Goal: Task Accomplishment & Management: Use online tool/utility

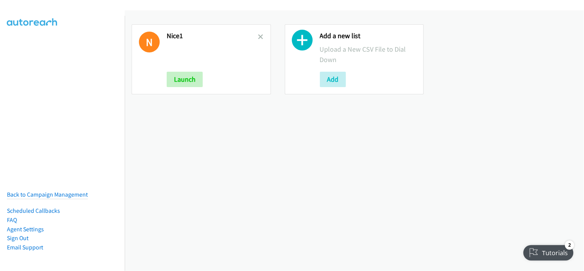
click at [262, 37] on div "N Nice1 Launch" at bounding box center [201, 59] width 139 height 70
click at [258, 37] on icon at bounding box center [260, 37] width 5 height 5
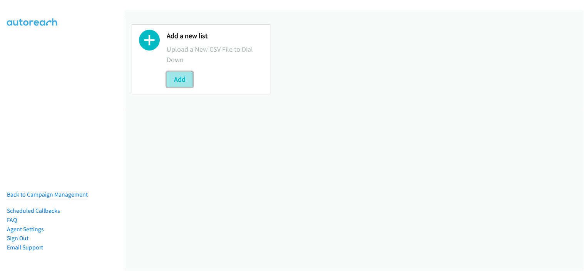
click at [189, 85] on button "Add" at bounding box center [180, 79] width 26 height 15
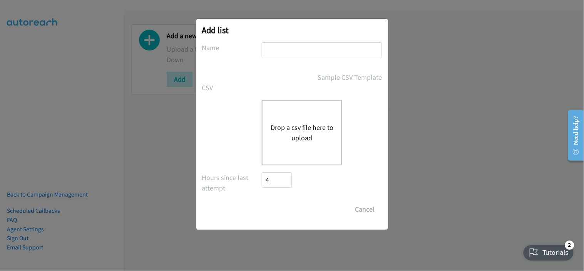
click at [230, 137] on div "Drop a csv file here to upload" at bounding box center [292, 132] width 180 height 65
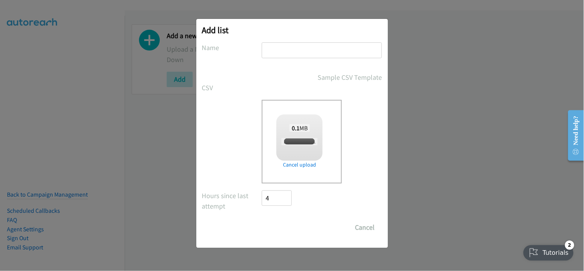
checkbox input "true"
click at [290, 50] on input "text" at bounding box center [322, 50] width 120 height 16
type input "nice2"
click at [284, 230] on input "Save List" at bounding box center [282, 226] width 40 height 15
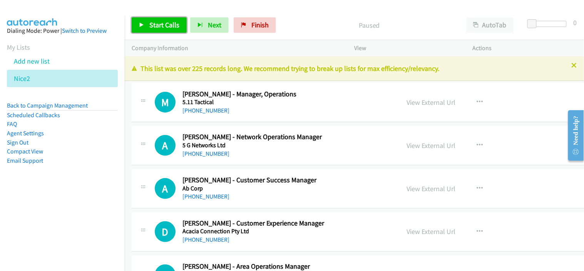
click at [168, 24] on span "Start Calls" at bounding box center [164, 24] width 30 height 9
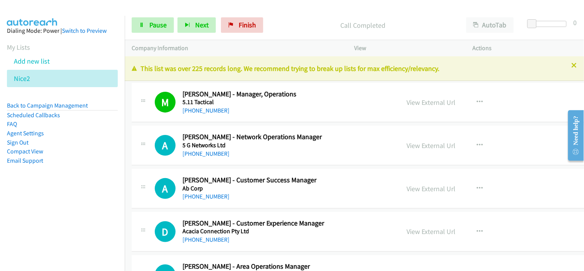
click at [260, 159] on div "A Callback Scheduled Adam Douglas - Network Operations Manager 5 G Networks Ltd…" at bounding box center [386, 146] width 509 height 40
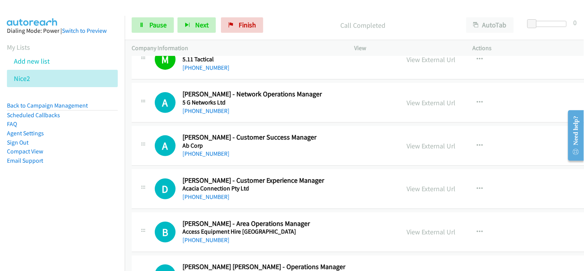
scroll to position [85, 0]
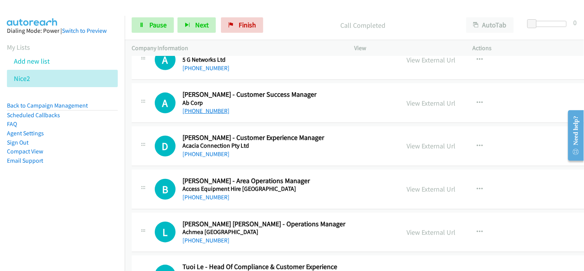
click at [209, 111] on link "+61 7 3198 4916" at bounding box center [206, 110] width 47 height 7
click at [268, 155] on div "+61 403 763 273" at bounding box center [273, 153] width 180 height 9
click at [193, 156] on link "+61 403 763 273" at bounding box center [206, 153] width 47 height 7
click at [248, 203] on div "B Callback Scheduled Brett Shenton - Area Operations Manager Access Equipment H…" at bounding box center [386, 189] width 509 height 40
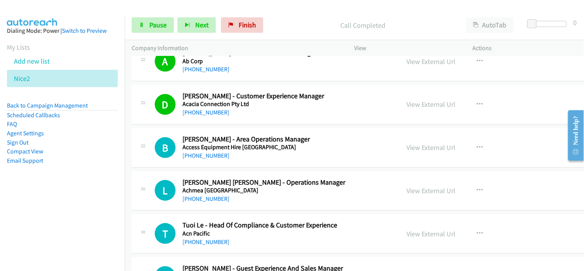
scroll to position [128, 0]
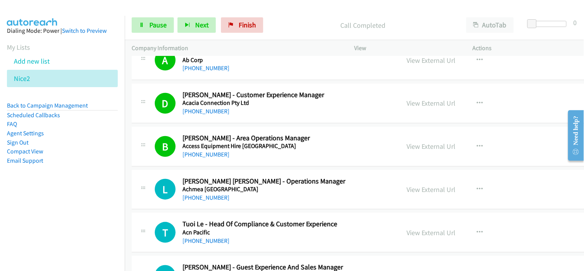
click at [256, 201] on div "+61 468 606 862" at bounding box center [273, 197] width 180 height 9
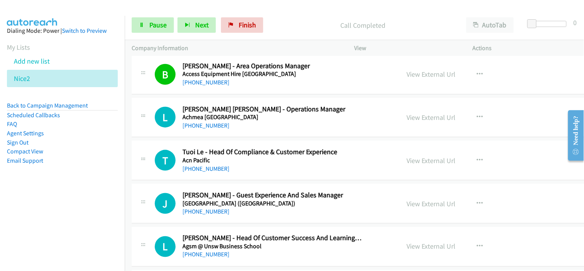
scroll to position [214, 0]
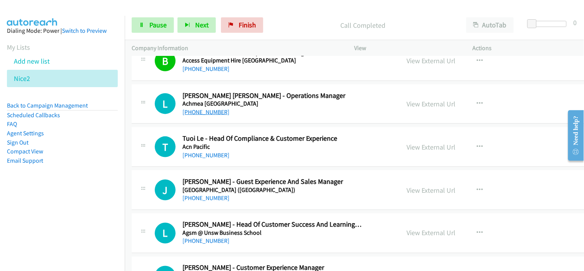
click at [202, 111] on link "+61 468 606 862" at bounding box center [206, 111] width 47 height 7
click at [215, 153] on link "+61 430 570 974" at bounding box center [206, 154] width 47 height 7
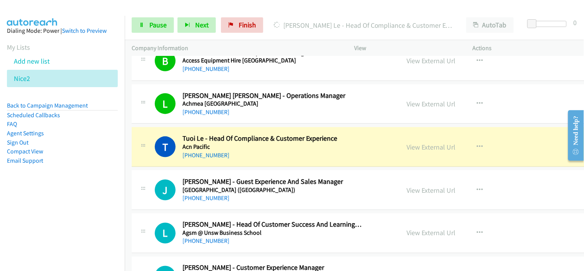
click at [262, 159] on div "+61 430 570 974" at bounding box center [273, 155] width 180 height 9
click at [155, 26] on span "Pause" at bounding box center [157, 24] width 17 height 9
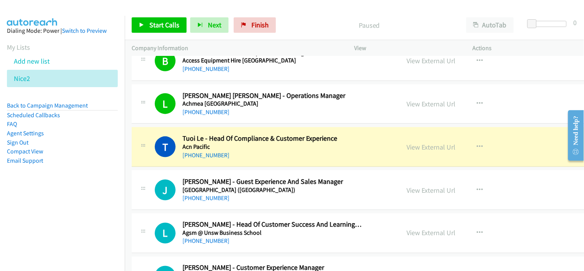
click at [270, 152] on div "+61 430 570 974" at bounding box center [273, 155] width 180 height 9
click at [412, 149] on link "View External Url" at bounding box center [431, 146] width 49 height 9
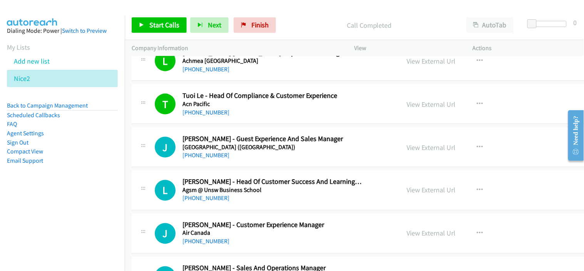
scroll to position [299, 0]
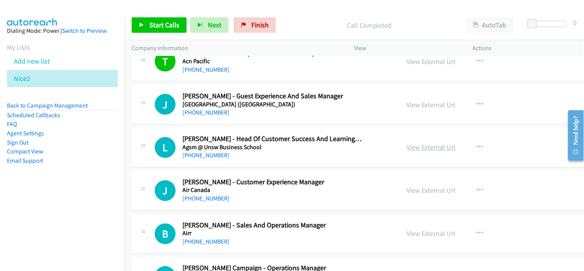
click at [407, 143] on link "View External Url" at bounding box center [431, 147] width 49 height 9
click at [204, 158] on link "+61 439 477 387" at bounding box center [206, 155] width 47 height 7
drag, startPoint x: 253, startPoint y: 159, endPoint x: 311, endPoint y: 66, distance: 109.5
click at [253, 159] on div "+61 439 477 387" at bounding box center [273, 155] width 180 height 9
click at [262, 160] on div "L Callback Scheduled Louise Carmichael - Head Of Customer Success And Learning …" at bounding box center [386, 148] width 509 height 40
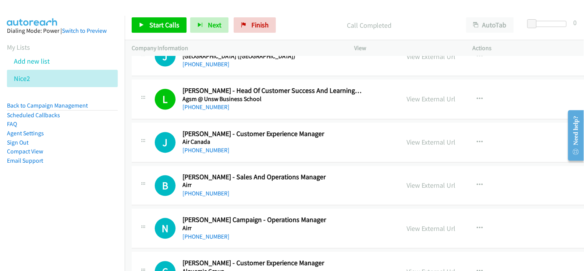
scroll to position [385, 0]
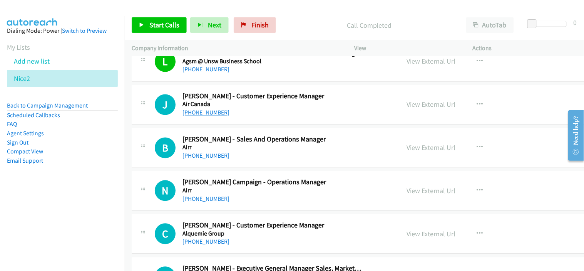
click at [206, 113] on link "+61 414 475 714" at bounding box center [206, 112] width 47 height 7
click at [267, 167] on div "B Callback Scheduled Ben Shaw - Sales And Operations Manager Airr Australia/Syd…" at bounding box center [386, 148] width 509 height 40
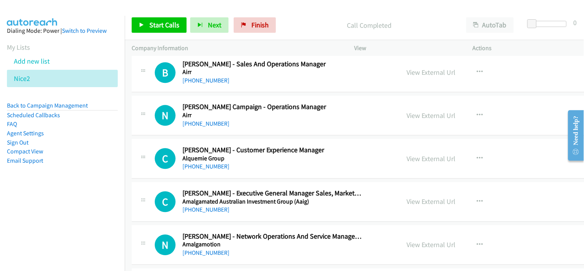
scroll to position [471, 0]
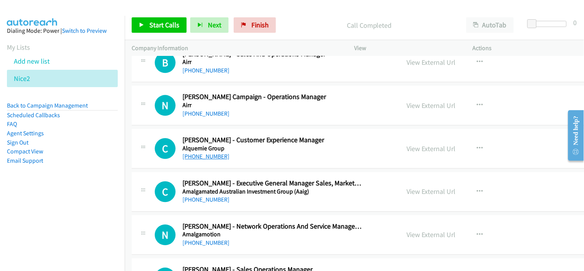
click at [203, 157] on link "+61 450 100 757" at bounding box center [206, 155] width 47 height 7
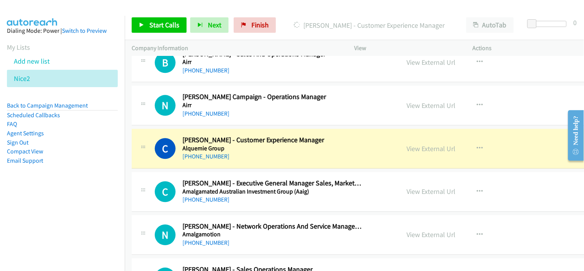
click at [268, 159] on div "+61 450 100 757" at bounding box center [273, 156] width 180 height 9
click at [407, 150] on link "View External Url" at bounding box center [431, 148] width 49 height 9
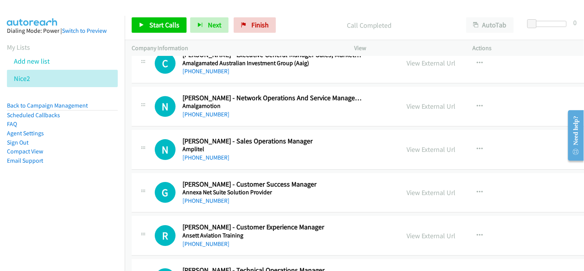
scroll to position [642, 0]
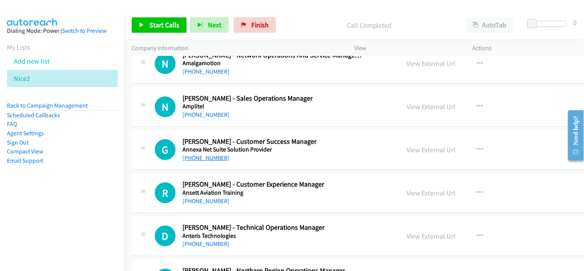
click at [208, 155] on link "+61 434 431 985" at bounding box center [206, 157] width 47 height 7
click at [258, 118] on div "+61 403 437 285" at bounding box center [273, 114] width 180 height 9
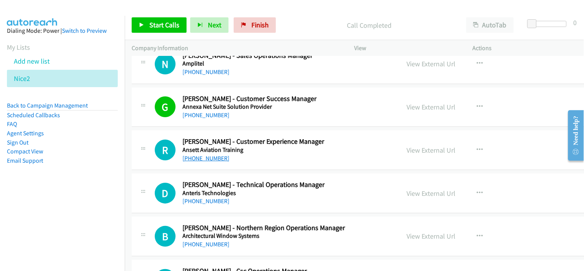
click at [202, 159] on link "+61 3 9373 8000" at bounding box center [206, 157] width 47 height 7
click at [265, 201] on div "+61 402 047 467" at bounding box center [273, 200] width 180 height 9
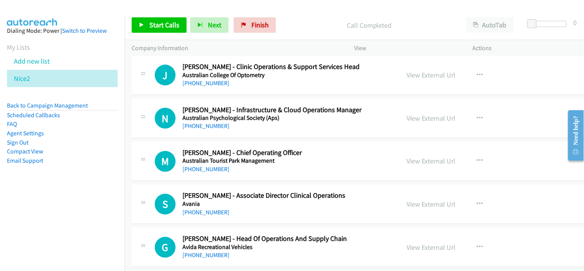
scroll to position [1069, 0]
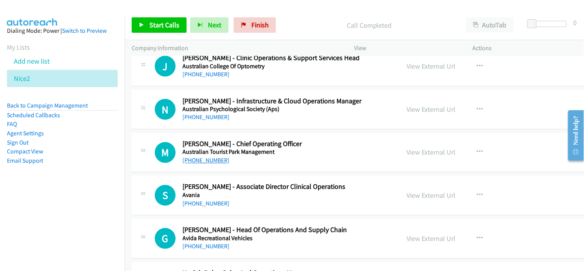
click at [210, 161] on link "+61 422 122 851" at bounding box center [206, 160] width 47 height 7
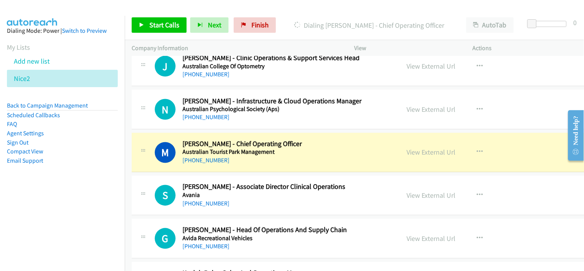
click at [241, 199] on div "+61 412 188 814" at bounding box center [273, 203] width 180 height 9
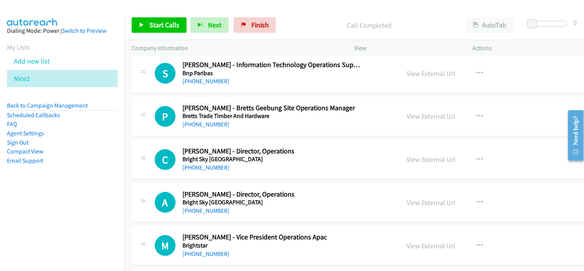
scroll to position [1497, 0]
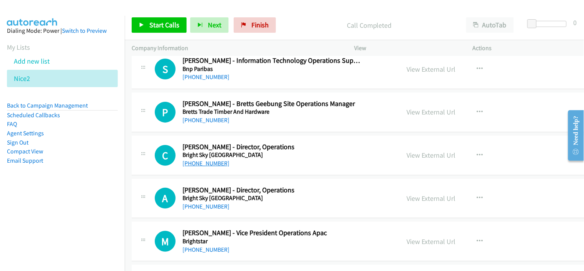
click at [210, 162] on link "+61 419 344 835" at bounding box center [206, 162] width 47 height 7
drag, startPoint x: 265, startPoint y: 201, endPoint x: 271, endPoint y: 197, distance: 8.1
click at [265, 201] on h5 "Bright Sky Australia" at bounding box center [273, 198] width 180 height 8
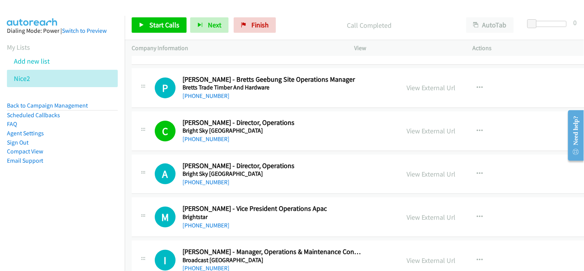
scroll to position [1540, 0]
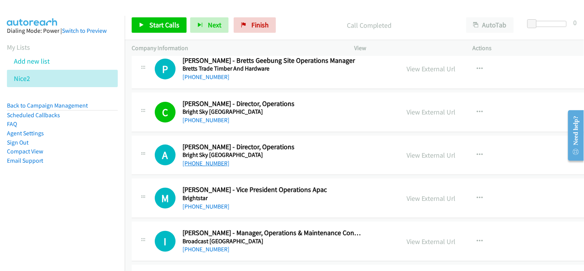
click at [214, 164] on link "+61 408 869 012" at bounding box center [206, 162] width 47 height 7
click at [256, 209] on div "+61 409 009 222" at bounding box center [273, 206] width 180 height 9
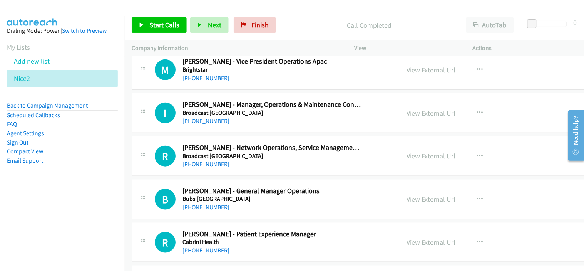
scroll to position [1626, 0]
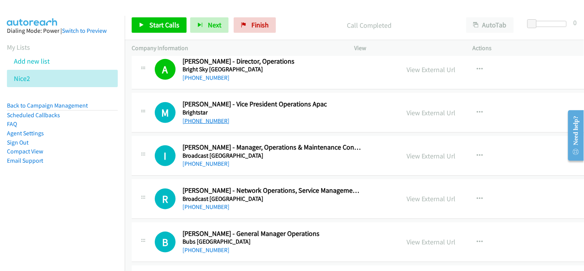
click at [196, 121] on link "+61 409 009 222" at bounding box center [206, 120] width 47 height 7
click at [248, 164] on div "+61 410 574 971" at bounding box center [273, 163] width 180 height 9
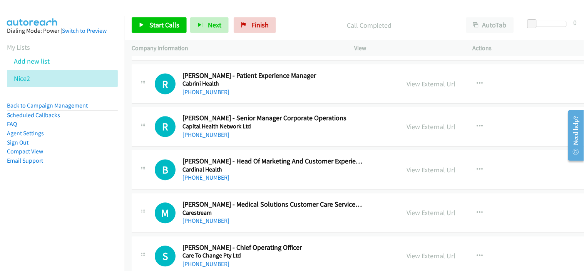
scroll to position [1840, 0]
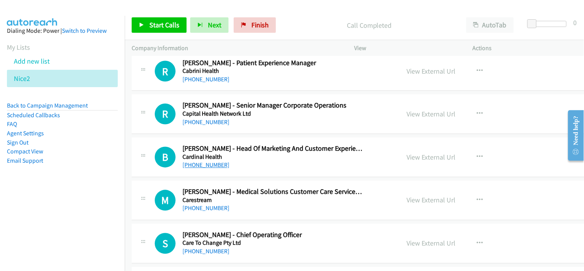
click at [208, 164] on link "+61 7 3882 3640" at bounding box center [206, 164] width 47 height 7
click at [253, 162] on div "+61 7 3882 3640" at bounding box center [273, 165] width 180 height 9
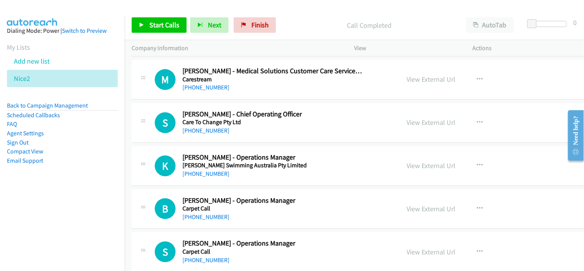
scroll to position [1968, 0]
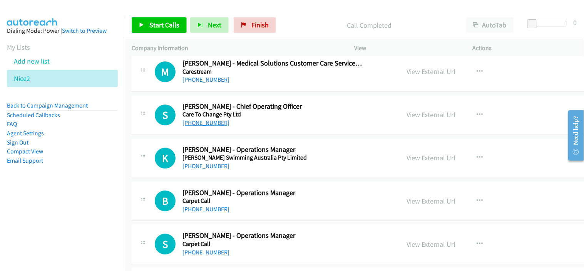
click at [209, 126] on link "+61 435 574 855" at bounding box center [206, 122] width 47 height 7
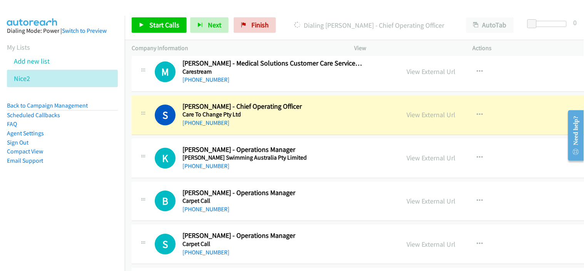
click at [271, 126] on div "+61 435 574 855" at bounding box center [273, 122] width 180 height 9
click at [407, 117] on link "View External Url" at bounding box center [431, 114] width 49 height 9
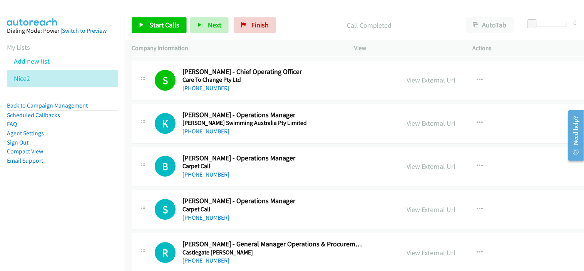
scroll to position [2011, 0]
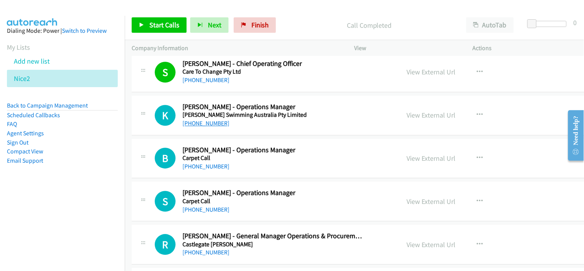
click at [216, 125] on link "+61 408 202 436" at bounding box center [206, 122] width 47 height 7
click at [237, 159] on h5 "Carpet Call" at bounding box center [273, 158] width 180 height 8
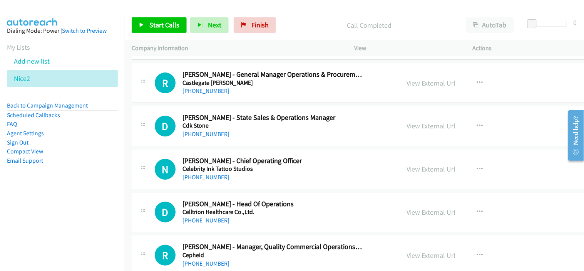
scroll to position [2182, 0]
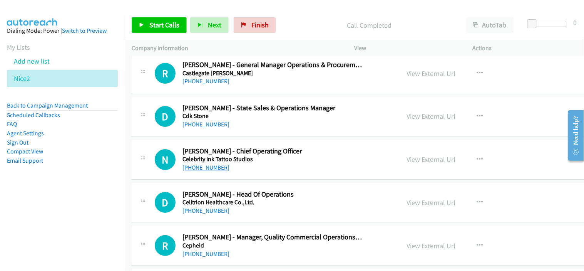
click at [194, 167] on link "+61 466 434 552" at bounding box center [206, 167] width 47 height 7
click at [272, 178] on div "N Callback Scheduled Natasha B. - Chief Operating Officer Celebrity Ink Tattoo …" at bounding box center [386, 160] width 509 height 40
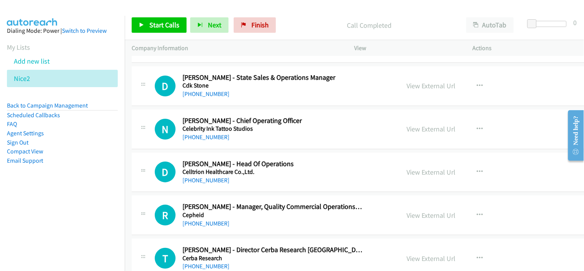
scroll to position [2225, 0]
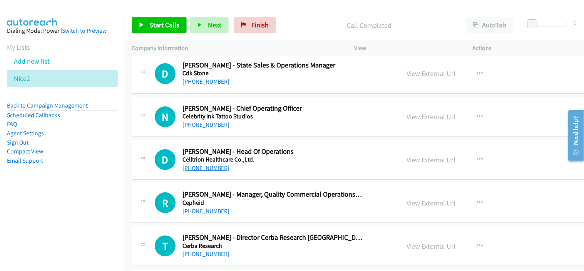
click at [210, 169] on link "+61 472 706 610" at bounding box center [206, 167] width 47 height 7
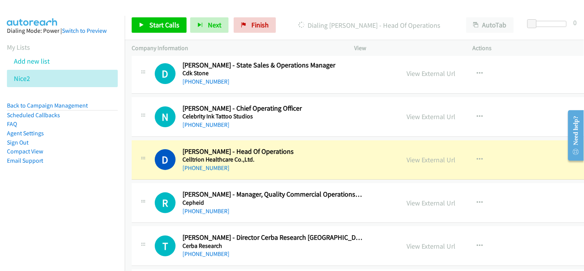
drag, startPoint x: 251, startPoint y: 210, endPoint x: 265, endPoint y: 191, distance: 22.9
click at [251, 210] on div "+61 2 9069 0529" at bounding box center [273, 210] width 180 height 9
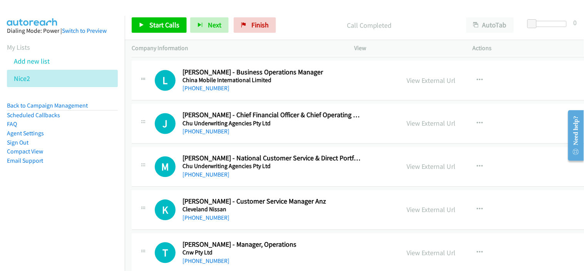
scroll to position [2610, 0]
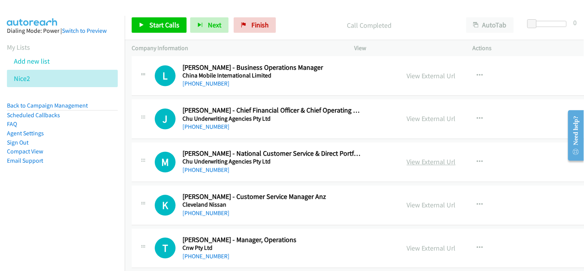
click at [407, 161] on link "View External Url" at bounding box center [431, 161] width 49 height 9
click at [205, 170] on link "+61 7 3006 5777" at bounding box center [206, 169] width 47 height 7
click at [258, 221] on div "K Callback Scheduled Kyle Sheffield - Customer Service Manager Anz Cleveland Ni…" at bounding box center [386, 206] width 509 height 40
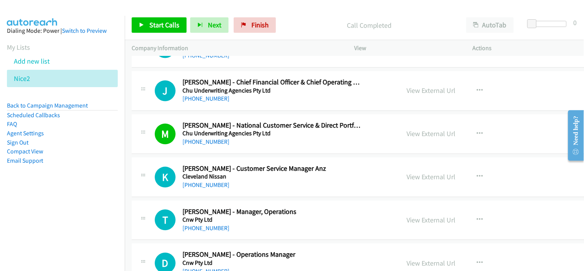
scroll to position [2652, 0]
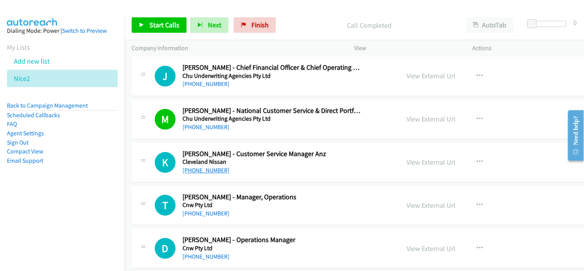
click at [201, 174] on link "+61 450 502 578" at bounding box center [206, 170] width 47 height 7
click at [203, 172] on link "+61 450 502 578" at bounding box center [206, 170] width 47 height 7
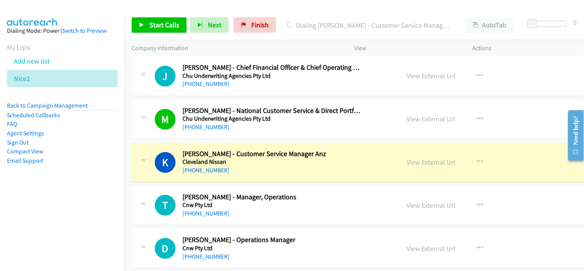
click at [251, 213] on div "+61 438 901 933" at bounding box center [273, 213] width 180 height 9
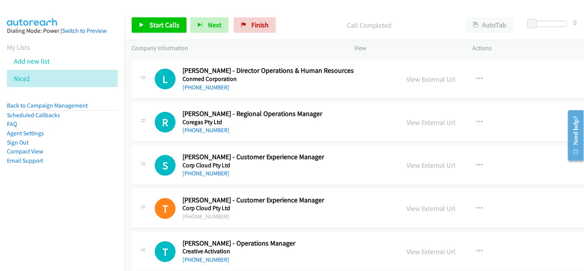
scroll to position [3037, 0]
drag, startPoint x: 214, startPoint y: 173, endPoint x: 218, endPoint y: 173, distance: 4.2
click at [214, 173] on link "+61 404 401 028" at bounding box center [206, 172] width 47 height 7
click at [243, 173] on div "+61 404 401 028" at bounding box center [273, 172] width 180 height 9
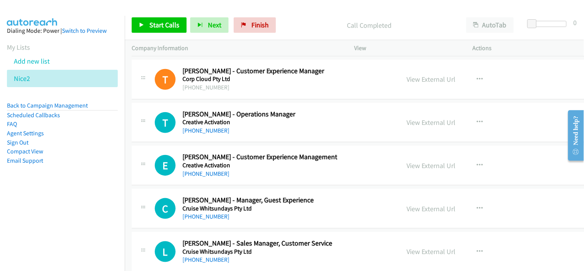
scroll to position [3209, 0]
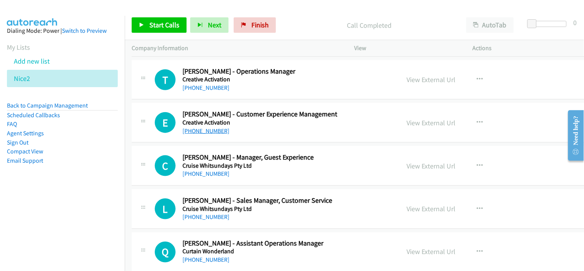
click at [204, 132] on link "+61 406 207 195" at bounding box center [206, 130] width 47 height 7
click at [257, 171] on div "+61 410 809 414" at bounding box center [273, 173] width 180 height 9
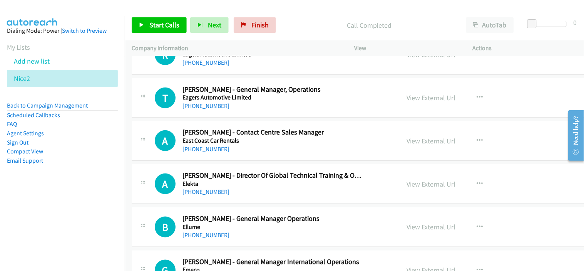
scroll to position [3894, 0]
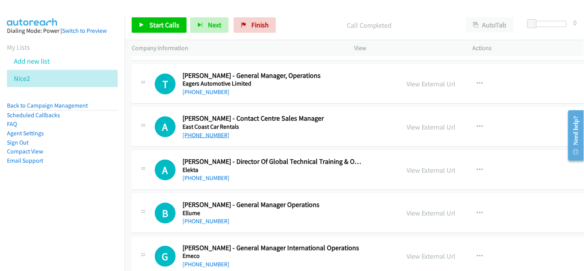
click at [210, 138] on link "+61 438 268 621" at bounding box center [206, 134] width 47 height 7
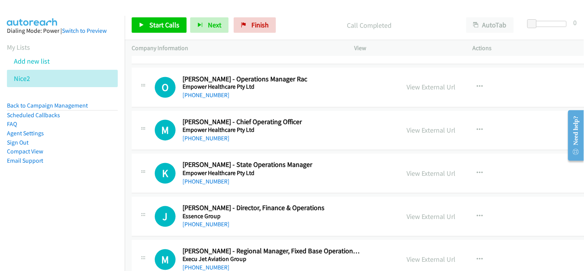
scroll to position [4107, 0]
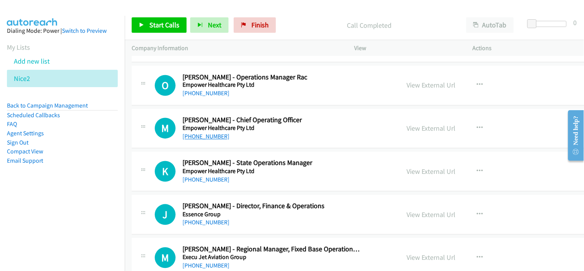
click at [217, 140] on link "+61 431 602 353" at bounding box center [206, 136] width 47 height 7
click at [263, 176] on div "+61 433 450 032" at bounding box center [273, 179] width 180 height 9
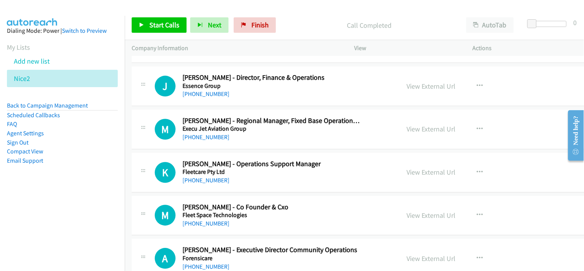
scroll to position [4279, 0]
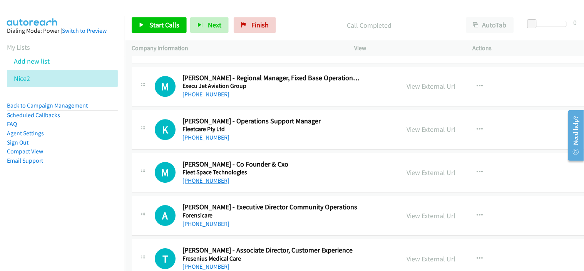
click at [211, 182] on link "+61 423 962 963" at bounding box center [206, 180] width 47 height 7
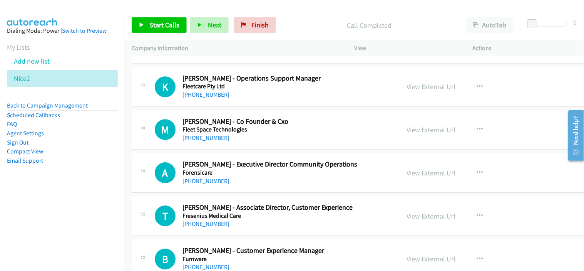
click at [238, 142] on div "+61 423 962 963" at bounding box center [273, 137] width 180 height 9
click at [409, 130] on link "View External Url" at bounding box center [431, 129] width 49 height 9
click at [214, 140] on link "+61 423 962 963" at bounding box center [206, 137] width 47 height 7
click at [264, 184] on div "+61 429 531 533" at bounding box center [273, 180] width 180 height 9
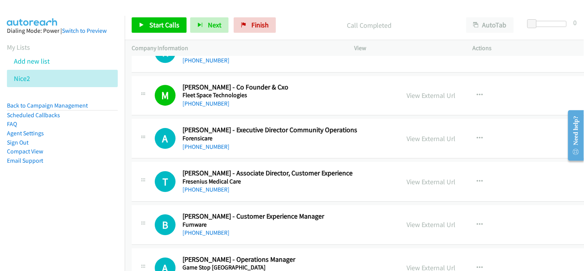
scroll to position [4364, 0]
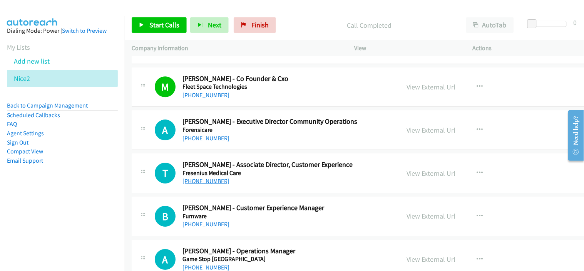
click at [209, 183] on link "+61 415 958 598" at bounding box center [206, 180] width 47 height 7
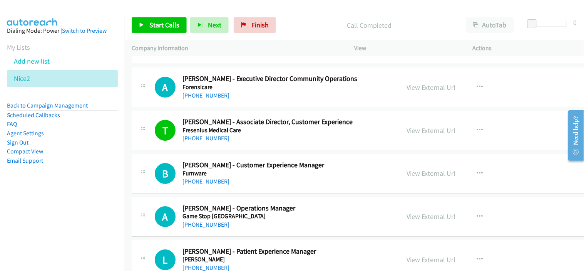
click at [208, 184] on link "+61 439 906 302" at bounding box center [206, 181] width 47 height 7
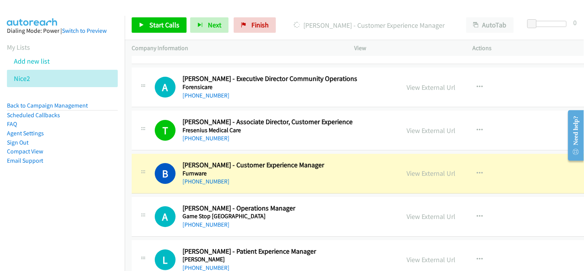
click at [243, 182] on div "+61 439 906 302" at bounding box center [273, 181] width 180 height 9
click at [407, 178] on link "View External Url" at bounding box center [431, 173] width 49 height 9
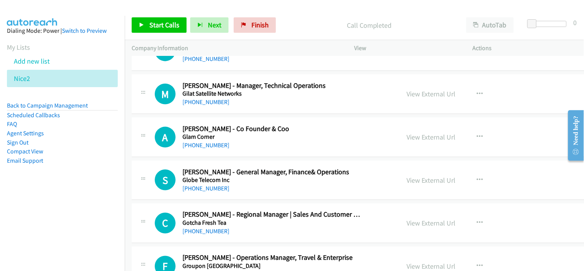
scroll to position [4749, 0]
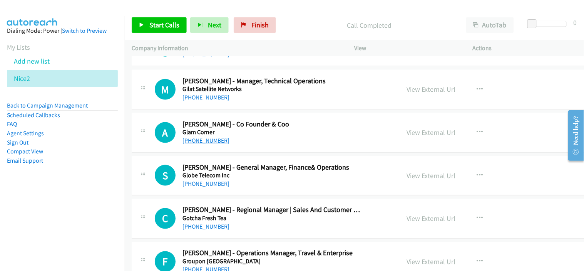
click at [192, 142] on link "+61 411 845 647" at bounding box center [206, 140] width 47 height 7
click at [268, 148] on div "A Callback Scheduled Audrey Khaing Jones - Co Founder & Coo Glam Corner Austral…" at bounding box center [386, 133] width 509 height 40
click at [206, 144] on link "+61 411 845 647" at bounding box center [206, 140] width 47 height 7
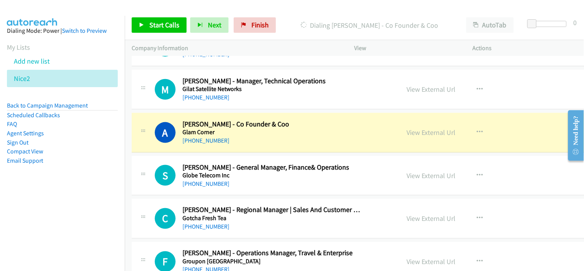
click at [237, 136] on h5 "Glam Corner" at bounding box center [273, 132] width 180 height 8
click at [407, 136] on link "View External Url" at bounding box center [431, 132] width 49 height 9
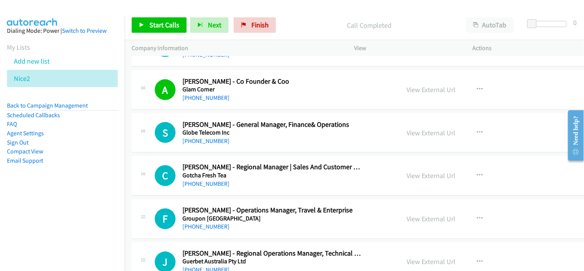
scroll to position [4835, 0]
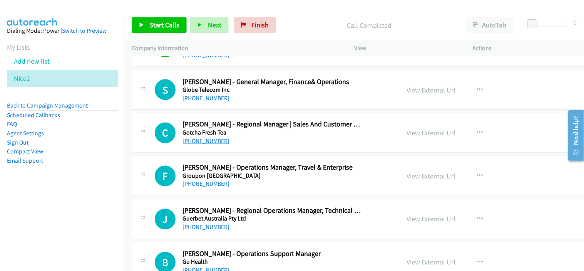
click at [208, 143] on link "+61 401 482 775" at bounding box center [206, 140] width 47 height 7
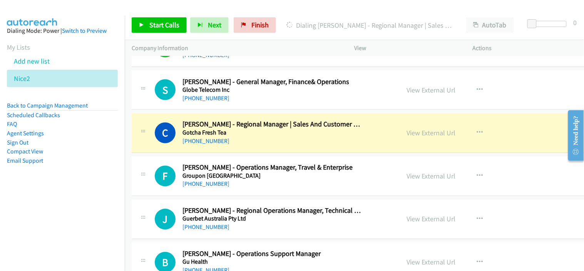
click at [276, 191] on div "F Callback Scheduled Frachelle Oribello - Operations Manager, Travel & Enterpri…" at bounding box center [386, 176] width 509 height 40
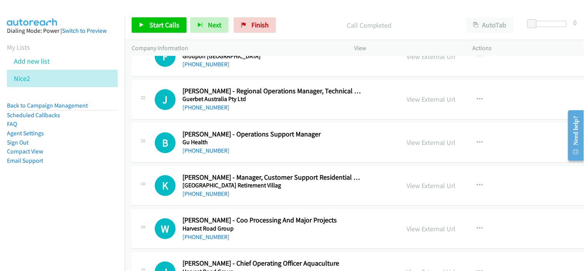
scroll to position [4963, 0]
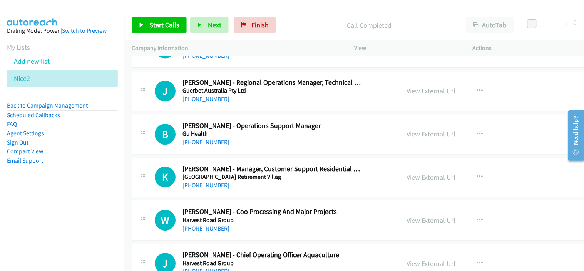
click at [213, 142] on link "+61 3 8682 7852" at bounding box center [206, 141] width 47 height 7
click at [241, 192] on div "K Callback Scheduled Karen Chapman - Manager, Customer Support Residential Care…" at bounding box center [386, 177] width 509 height 40
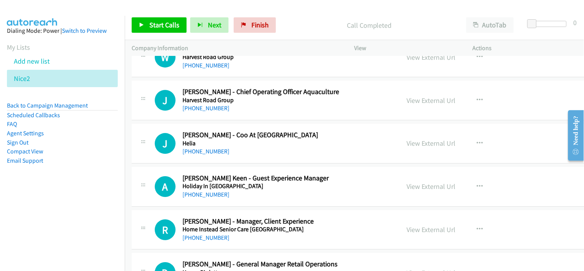
scroll to position [5134, 0]
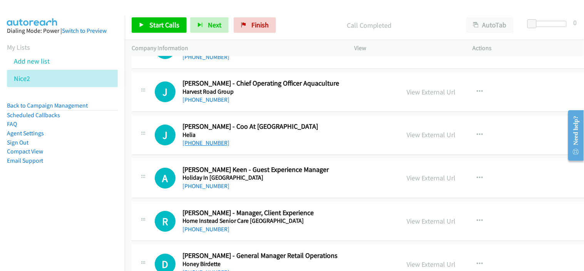
click at [216, 146] on link "+61 3 0065 5422" at bounding box center [206, 142] width 47 height 7
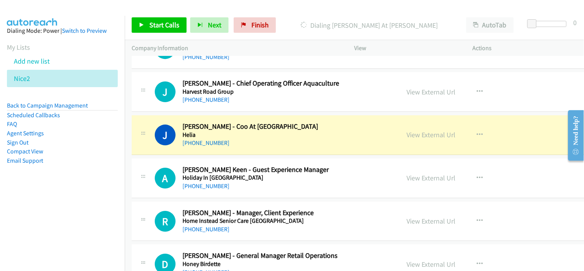
click at [263, 190] on div "+61 435 904 626" at bounding box center [273, 185] width 180 height 9
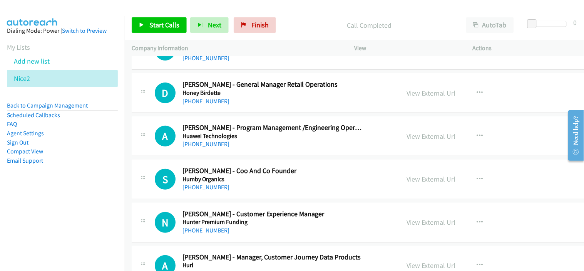
scroll to position [5348, 0]
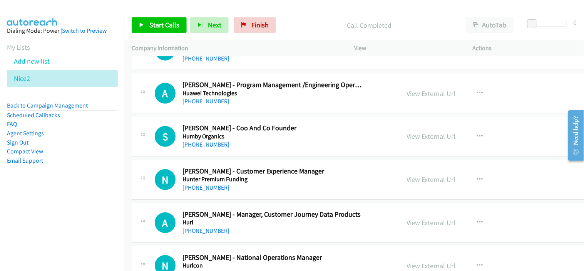
click at [217, 148] on link "+61 400 929 111" at bounding box center [206, 144] width 47 height 7
click at [244, 144] on div "+61 400 929 111" at bounding box center [273, 144] width 180 height 9
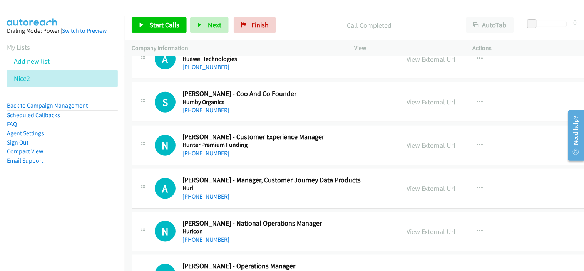
scroll to position [5391, 0]
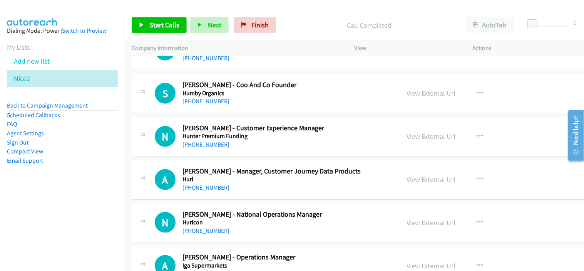
click at [211, 144] on link "+61 435 084 005" at bounding box center [206, 144] width 47 height 7
click at [260, 188] on div "+61 479 058 705" at bounding box center [273, 187] width 180 height 9
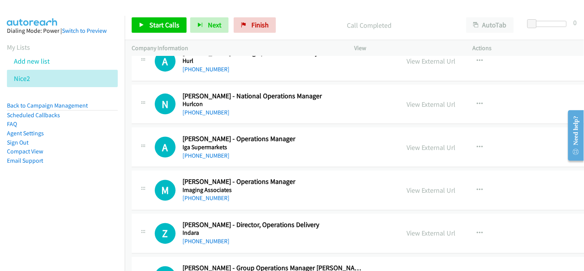
scroll to position [5519, 0]
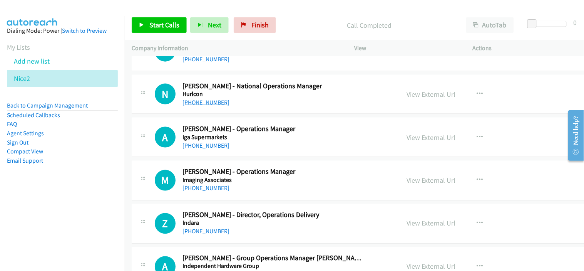
click at [206, 104] on link "+61 418 361 447" at bounding box center [206, 102] width 47 height 7
click at [267, 157] on div "A Callback Scheduled Abhi Pandya - Operations Manager Iga Supermarkets Australi…" at bounding box center [386, 137] width 509 height 40
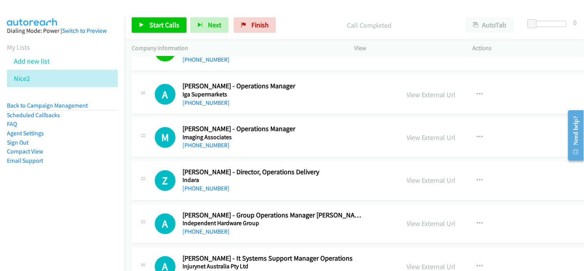
scroll to position [5605, 0]
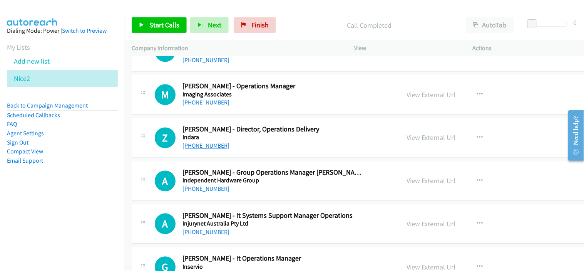
click at [211, 147] on link "+61 423 622 440" at bounding box center [206, 145] width 47 height 7
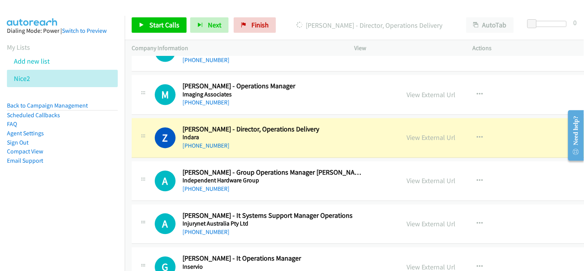
click at [267, 149] on div "+61 423 622 440" at bounding box center [273, 145] width 180 height 9
click at [407, 142] on link "View External Url" at bounding box center [431, 137] width 49 height 9
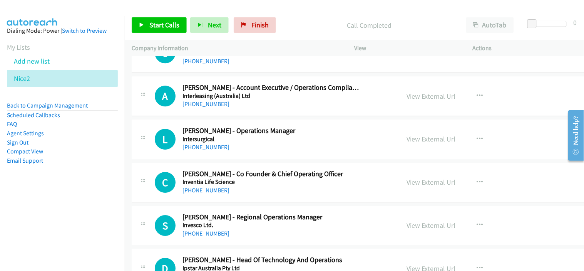
scroll to position [5862, 0]
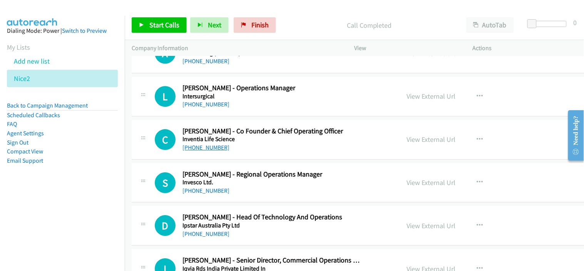
click at [216, 151] on link "+61 405 350 011" at bounding box center [206, 147] width 47 height 7
click at [259, 146] on div "+61 405 350 011" at bounding box center [273, 147] width 180 height 9
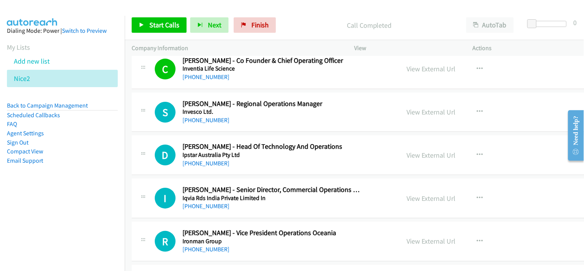
scroll to position [5947, 0]
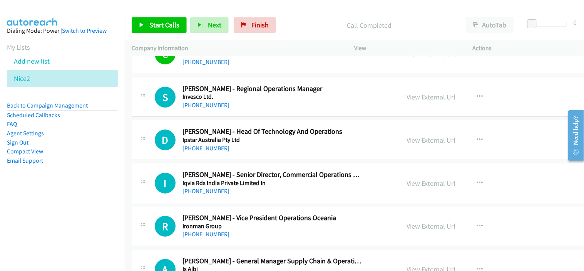
click at [209, 149] on link "+61 418 430 518" at bounding box center [206, 147] width 47 height 7
click at [270, 190] on div "+61 408 443 181" at bounding box center [273, 190] width 180 height 9
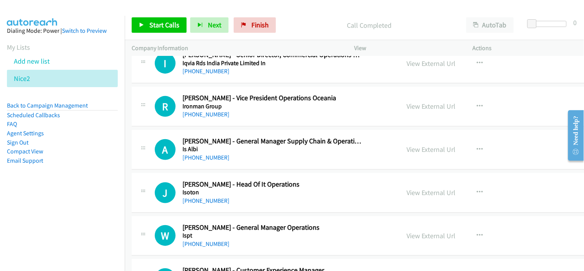
scroll to position [6075, 0]
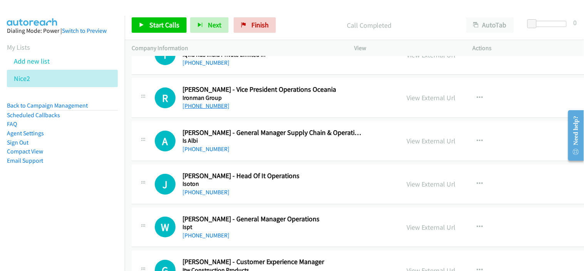
click at [214, 106] on link "+61 402 285 942" at bounding box center [206, 105] width 47 height 7
click at [255, 153] on div "+61 490 860 474" at bounding box center [273, 148] width 180 height 9
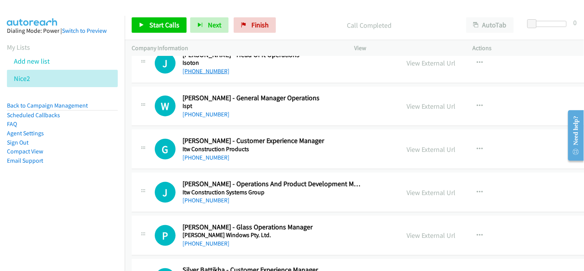
scroll to position [6204, 0]
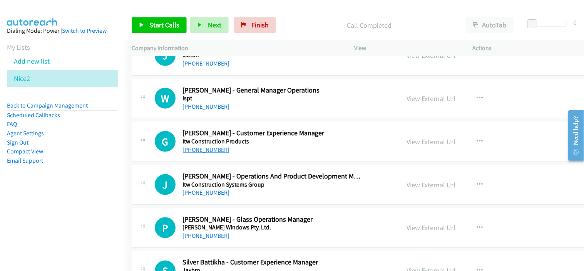
click at [211, 153] on link "+61 400 214 381" at bounding box center [206, 149] width 47 height 7
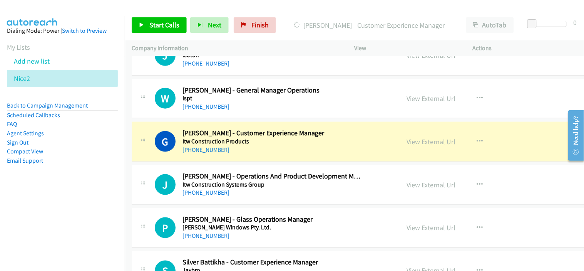
click at [261, 145] on h5 "Itw Construction Products" at bounding box center [273, 141] width 180 height 8
click at [407, 146] on link "View External Url" at bounding box center [431, 141] width 49 height 9
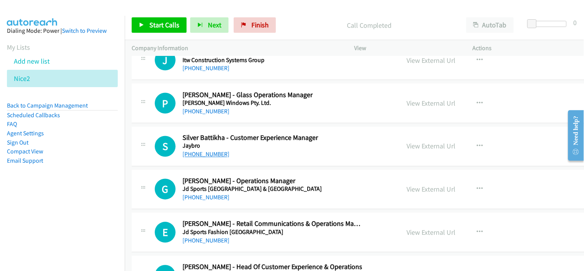
scroll to position [6332, 0]
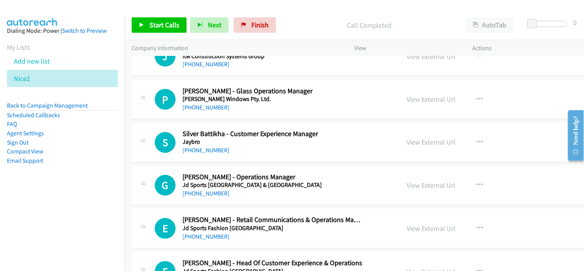
click at [207, 151] on link "+61 420 994 001" at bounding box center [206, 150] width 47 height 7
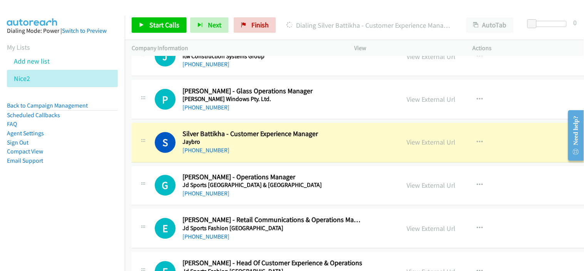
click at [250, 148] on div "+61 420 994 001" at bounding box center [273, 150] width 180 height 9
click at [407, 146] on link "View External Url" at bounding box center [431, 142] width 49 height 9
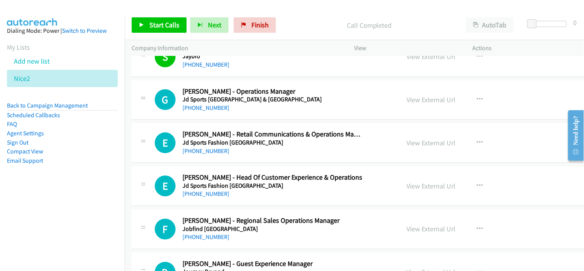
scroll to position [6460, 0]
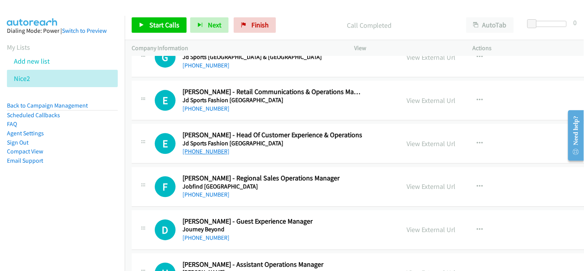
click at [206, 153] on link "+61 2 9236 0400" at bounding box center [206, 150] width 47 height 7
click at [260, 153] on div "+61 2 9236 0400" at bounding box center [273, 151] width 180 height 9
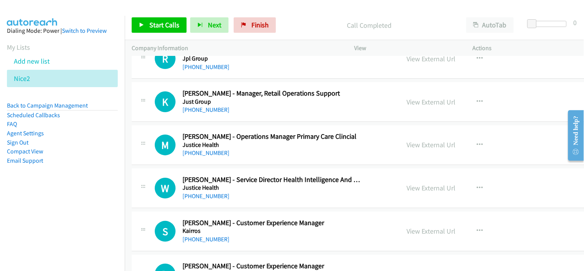
scroll to position [6803, 0]
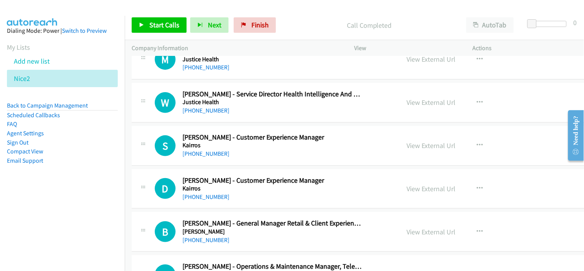
click at [212, 154] on link "+61 481 308 692" at bounding box center [206, 153] width 47 height 7
click at [243, 158] on div "+61 481 308 692" at bounding box center [273, 153] width 180 height 9
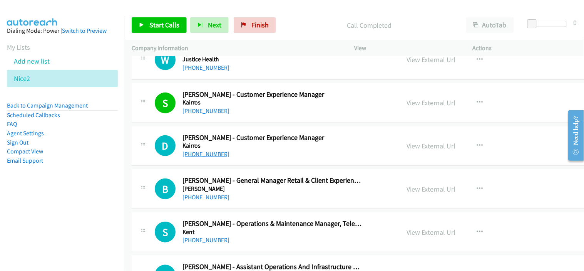
click at [214, 156] on link "+61 406 353 747" at bounding box center [206, 153] width 47 height 7
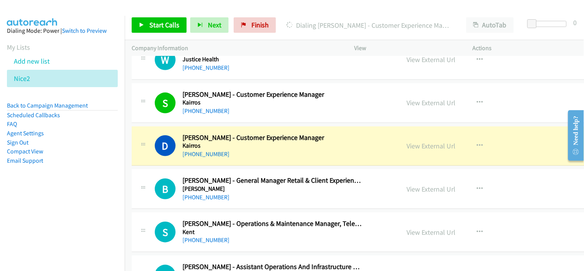
click at [255, 162] on div "D Callback Scheduled David Wood - Customer Experience Manager Kairros Australia…" at bounding box center [386, 146] width 509 height 40
click at [407, 150] on link "View External Url" at bounding box center [431, 145] width 49 height 9
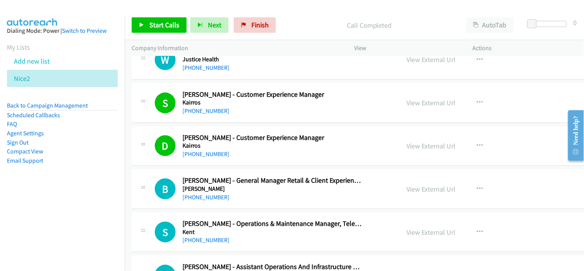
scroll to position [6888, 0]
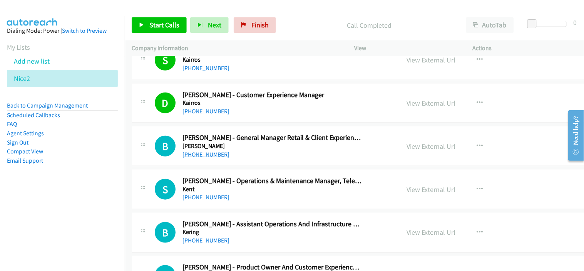
click at [208, 158] on link "+61 403 616 299" at bounding box center [206, 154] width 47 height 7
click at [241, 195] on div "+61 418 379 204" at bounding box center [273, 197] width 180 height 9
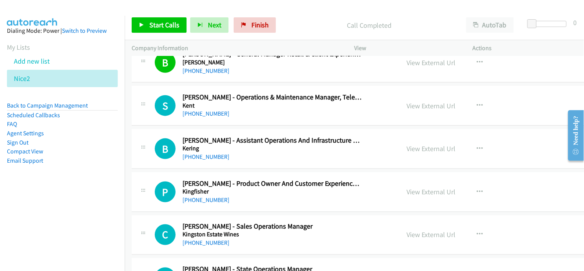
scroll to position [6974, 0]
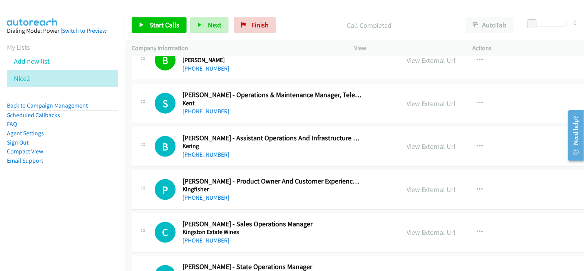
click at [207, 156] on link "+61 466 460 916" at bounding box center [206, 154] width 47 height 7
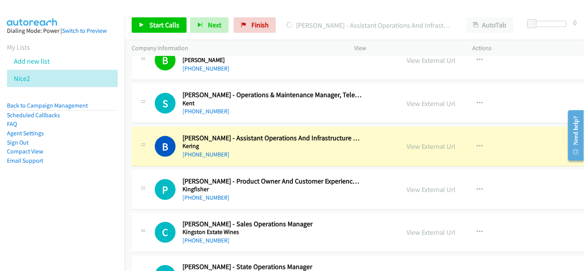
click at [265, 202] on div "+61 3 8656 8705" at bounding box center [273, 197] width 180 height 9
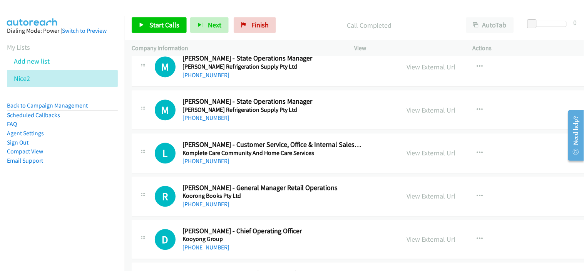
scroll to position [7188, 0]
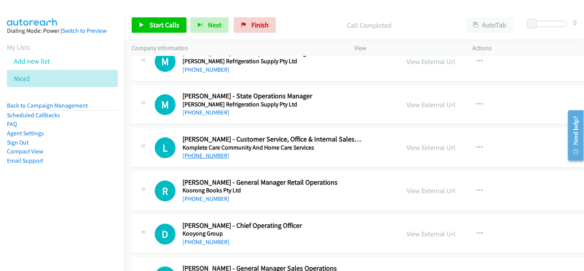
click at [201, 156] on link "+61 404 079 476" at bounding box center [206, 155] width 47 height 7
click at [252, 200] on div "+61 401 695 486" at bounding box center [273, 198] width 180 height 9
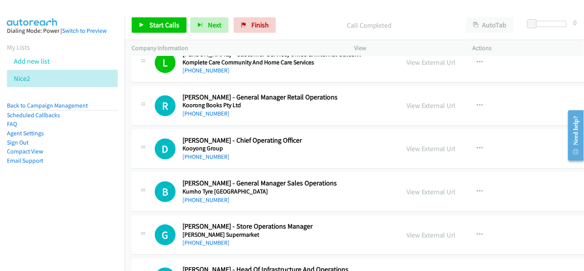
scroll to position [7316, 0]
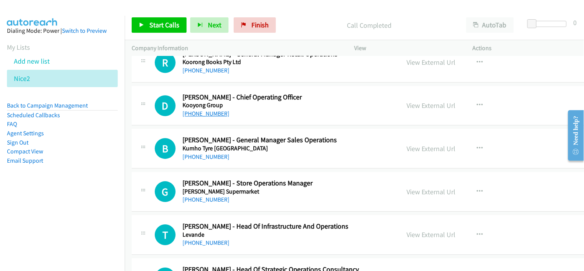
click at [215, 116] on link "+61 459 354 913" at bounding box center [206, 113] width 47 height 7
click at [264, 166] on div "B Callback Scheduled Brad Gooding - General Manager Sales Operations Kumho Tyre…" at bounding box center [386, 149] width 509 height 40
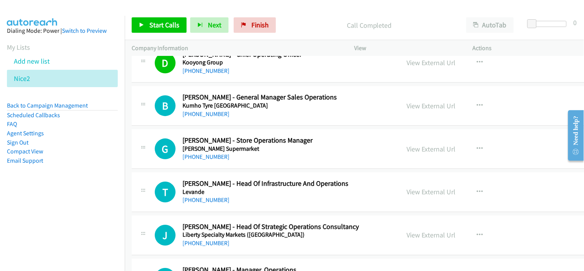
scroll to position [7402, 0]
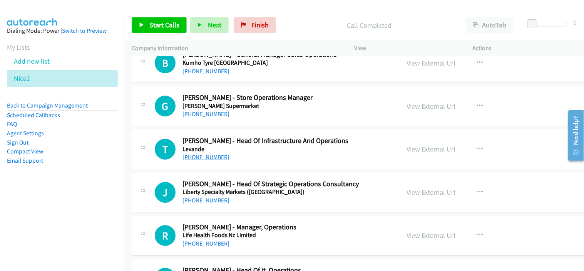
click at [200, 156] on link "+61 2 9587 9203" at bounding box center [206, 156] width 47 height 7
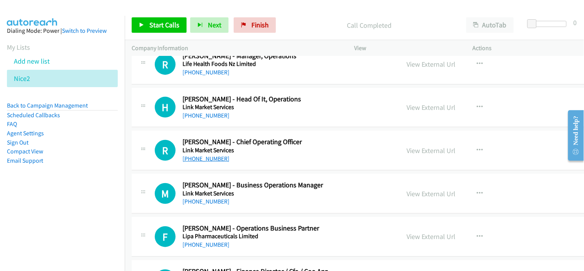
click at [209, 161] on link "+61 450 921 336" at bounding box center [206, 158] width 47 height 7
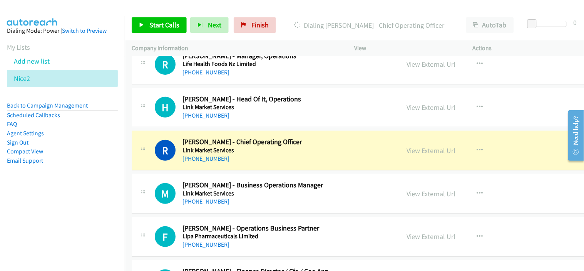
click at [271, 206] on div "+61 409 760 211" at bounding box center [273, 201] width 180 height 9
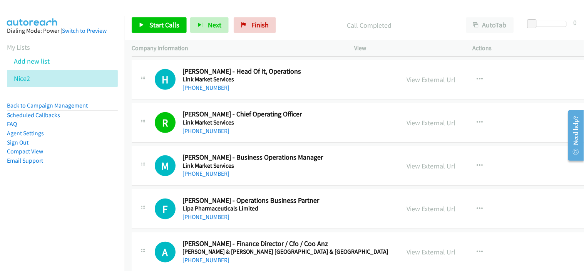
scroll to position [7616, 0]
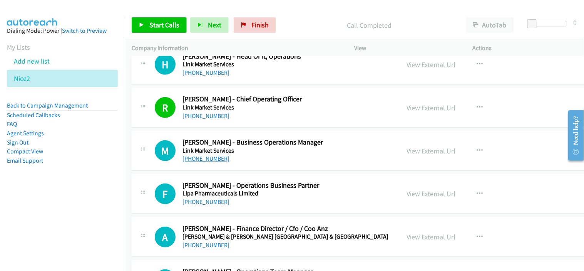
click at [213, 162] on link "+61 409 760 211" at bounding box center [206, 158] width 47 height 7
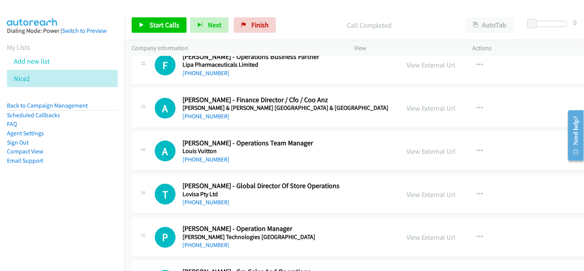
scroll to position [7787, 0]
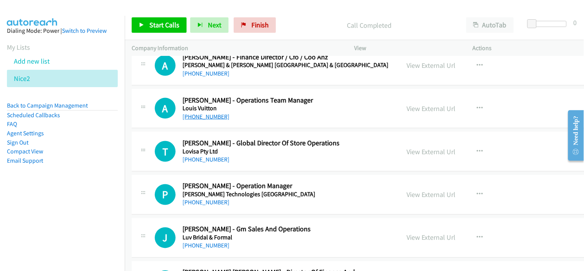
click at [206, 120] on link "+61 452 552 090" at bounding box center [206, 116] width 47 height 7
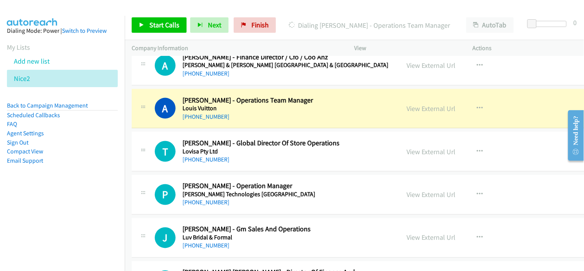
click at [255, 121] on div "+61 452 552 090" at bounding box center [273, 116] width 180 height 9
click at [407, 112] on link "View External Url" at bounding box center [431, 108] width 49 height 9
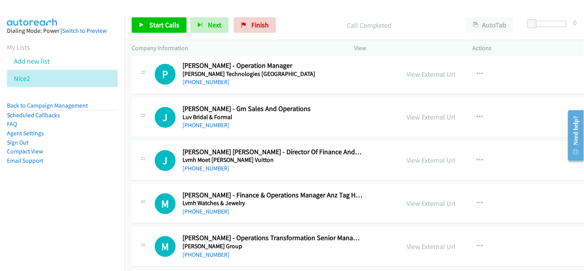
scroll to position [7915, 0]
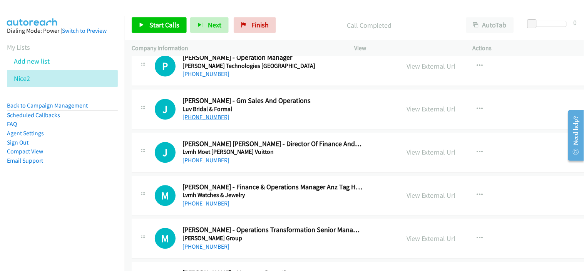
click at [209, 118] on link "+61 420 423 909" at bounding box center [206, 117] width 47 height 7
click at [256, 171] on div "J Callback Scheduled Julie Auger Brown - Director Of Finance And Operations Lvm…" at bounding box center [386, 153] width 509 height 40
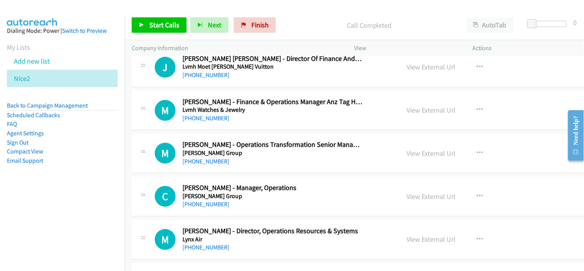
scroll to position [8043, 0]
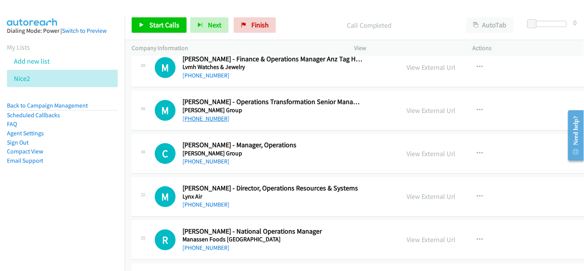
click at [205, 122] on link "+61 401 224 621" at bounding box center [206, 118] width 47 height 7
click at [237, 166] on div "+61 478 055 794" at bounding box center [273, 161] width 180 height 9
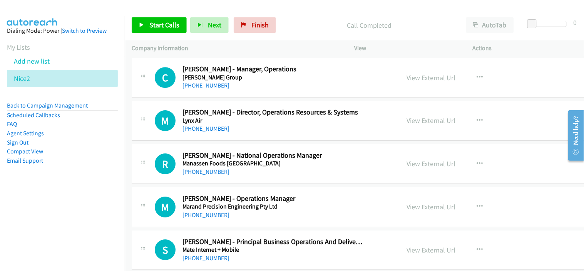
scroll to position [8129, 0]
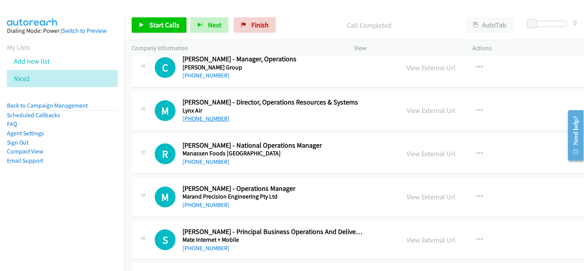
click at [207, 120] on link "+61 424 244 556" at bounding box center [206, 118] width 47 height 7
click at [266, 157] on h5 "Manassen Foods Australia" at bounding box center [273, 153] width 180 height 8
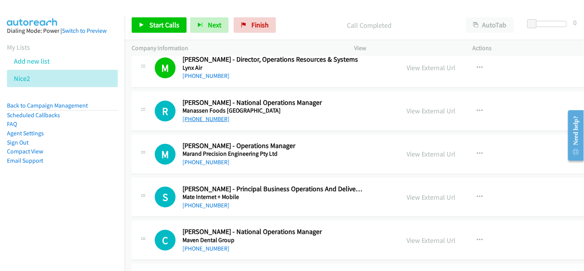
click at [201, 121] on link "+61 2 9421 3100" at bounding box center [206, 118] width 47 height 7
click at [240, 171] on div "M Callback Scheduled Mike Pejic - Operations Manager Marand Precision Engineeri…" at bounding box center [386, 154] width 509 height 40
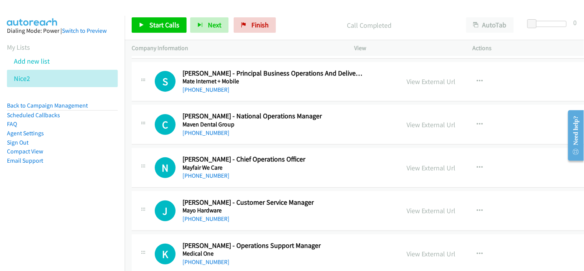
scroll to position [8300, 0]
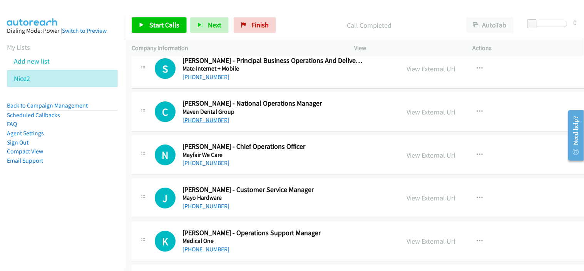
click at [210, 124] on link "+61 459 989 888" at bounding box center [206, 119] width 47 height 7
drag, startPoint x: 249, startPoint y: 176, endPoint x: 291, endPoint y: 168, distance: 42.7
click at [194, 166] on link "+61 429 598 842" at bounding box center [206, 162] width 47 height 7
click at [203, 166] on link "+61 429 598 842" at bounding box center [206, 162] width 47 height 7
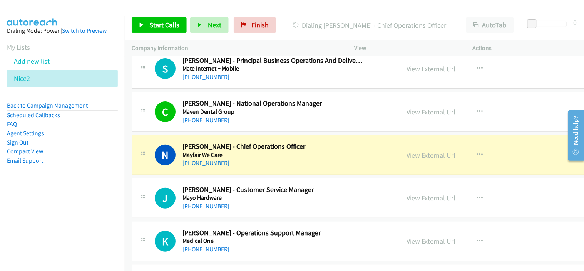
click at [189, 209] on link "+61 421 213 372" at bounding box center [206, 205] width 47 height 7
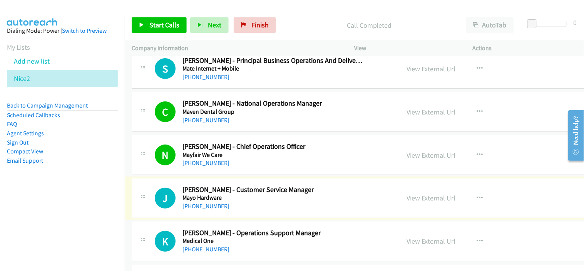
click at [212, 211] on div "+61 421 213 372" at bounding box center [273, 205] width 180 height 9
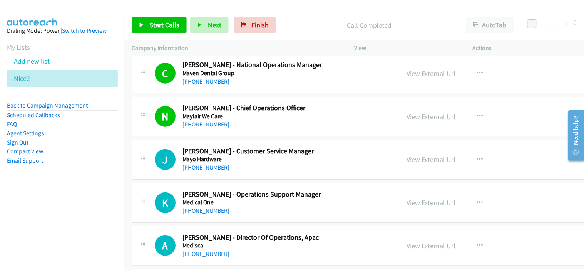
scroll to position [8343, 0]
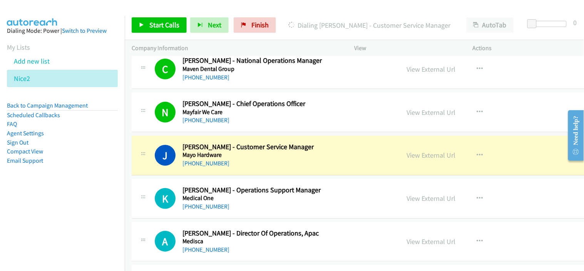
click at [260, 205] on div "+61 401 663 959" at bounding box center [273, 206] width 180 height 9
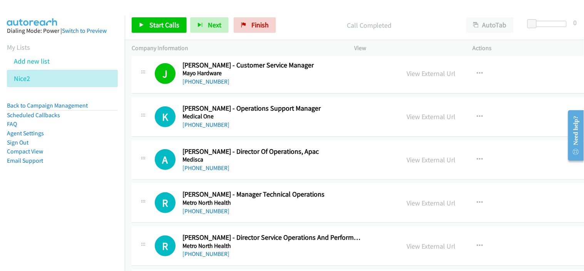
scroll to position [8429, 0]
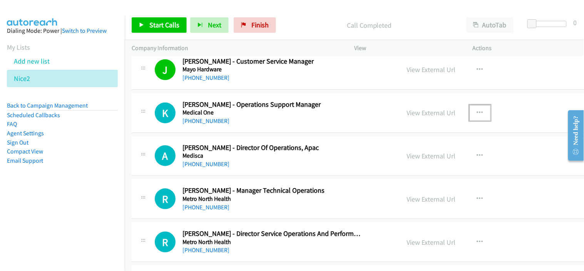
click at [477, 114] on icon "button" at bounding box center [480, 113] width 6 height 6
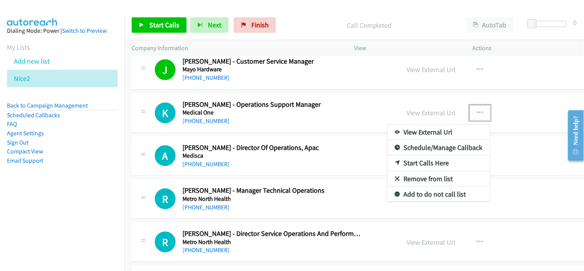
click at [395, 166] on link "Start Calls Here" at bounding box center [439, 162] width 102 height 15
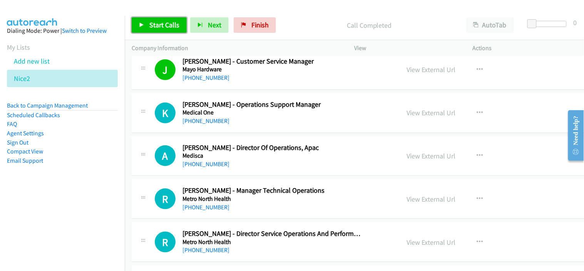
click at [159, 18] on link "Start Calls" at bounding box center [159, 24] width 55 height 15
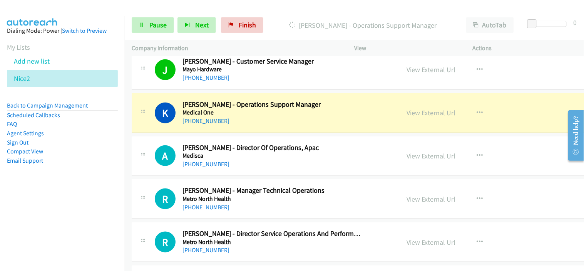
click at [255, 169] on div "+61 477 990 309" at bounding box center [273, 163] width 180 height 9
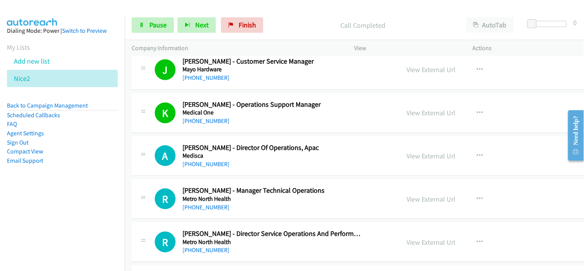
scroll to position [8472, 0]
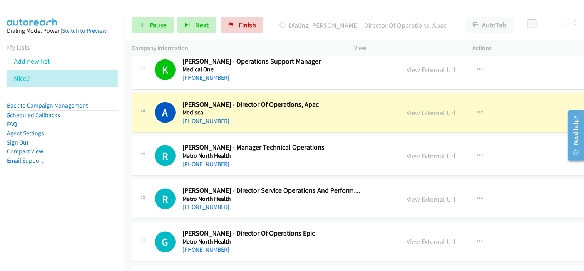
click at [251, 126] on div "+61 477 990 309" at bounding box center [273, 120] width 180 height 9
click at [163, 26] on span "Pause" at bounding box center [157, 24] width 17 height 9
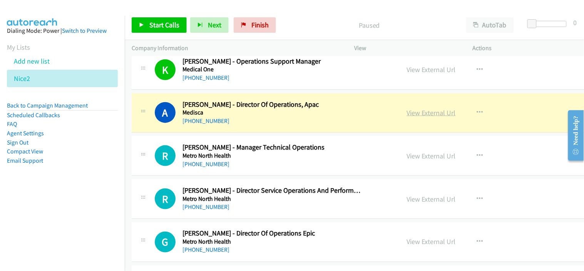
click at [407, 117] on link "View External Url" at bounding box center [431, 112] width 49 height 9
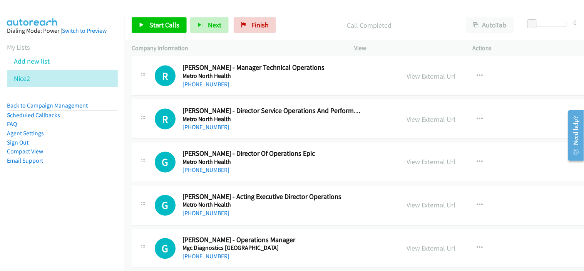
scroll to position [8557, 0]
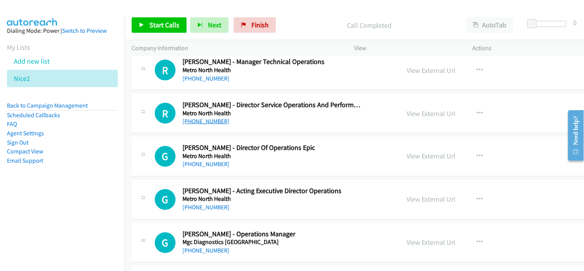
click at [212, 124] on link "+61 432 479 455" at bounding box center [206, 120] width 47 height 7
click at [246, 169] on div "+61 400 108 340" at bounding box center [273, 164] width 180 height 9
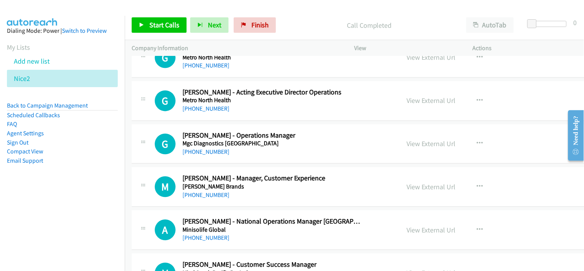
scroll to position [8685, 0]
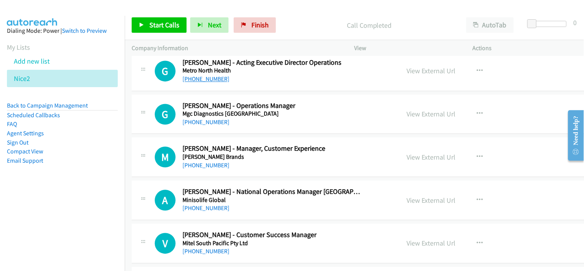
click at [216, 83] on link "+61 409 428 656" at bounding box center [206, 78] width 47 height 7
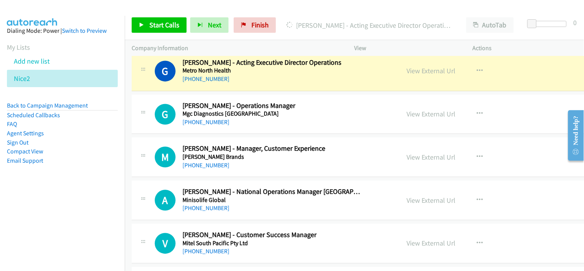
drag, startPoint x: 252, startPoint y: 79, endPoint x: 295, endPoint y: 81, distance: 42.8
click at [252, 79] on div "+61 409 428 656" at bounding box center [273, 79] width 180 height 9
click at [251, 79] on div "+61 409 428 656" at bounding box center [273, 79] width 180 height 9
click at [407, 75] on link "View External Url" at bounding box center [431, 71] width 49 height 9
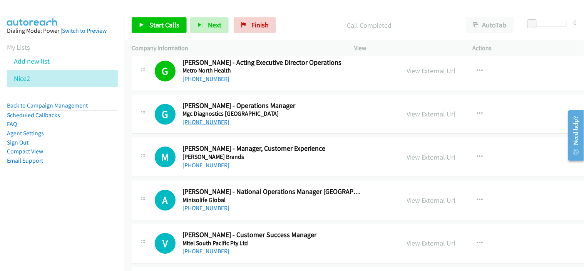
click at [214, 126] on link "+61 417 399 107" at bounding box center [206, 122] width 47 height 7
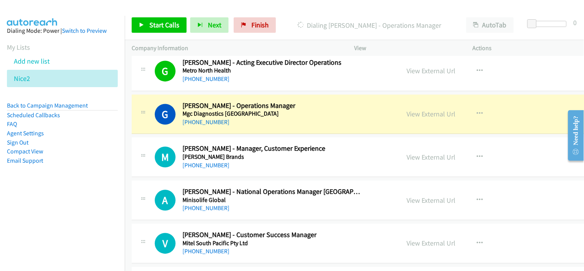
click at [255, 174] on div "M Callback Scheduled Maureen Ahluwalia - Manager, Customer Experience Mills Bra…" at bounding box center [386, 157] width 509 height 40
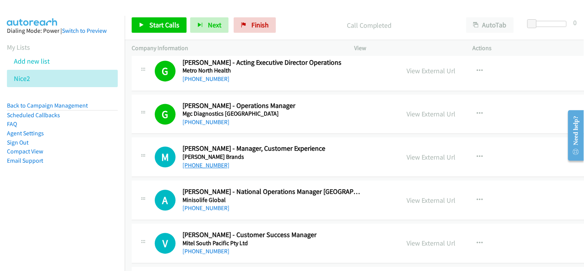
click at [203, 167] on link "+61 467 641 885" at bounding box center [206, 165] width 47 height 7
drag, startPoint x: 240, startPoint y: 207, endPoint x: 262, endPoint y: 171, distance: 42.7
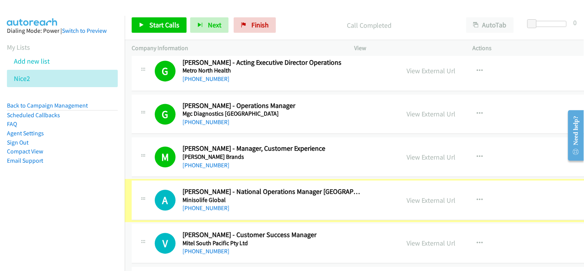
scroll to position [8728, 0]
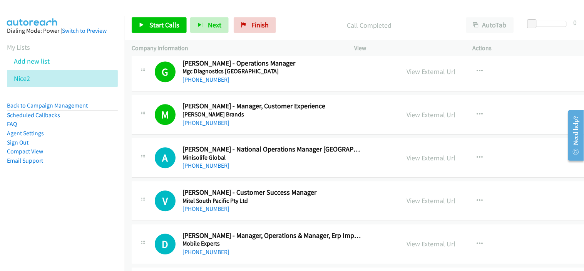
drag, startPoint x: 210, startPoint y: 167, endPoint x: 272, endPoint y: 168, distance: 62.0
click at [210, 167] on link "+61 417 463 899" at bounding box center [206, 165] width 47 height 7
click at [257, 170] on div "+61 417 463 899" at bounding box center [273, 165] width 180 height 9
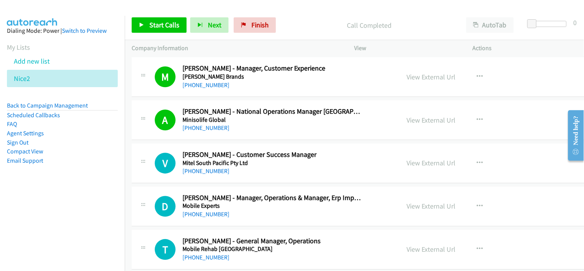
scroll to position [8771, 0]
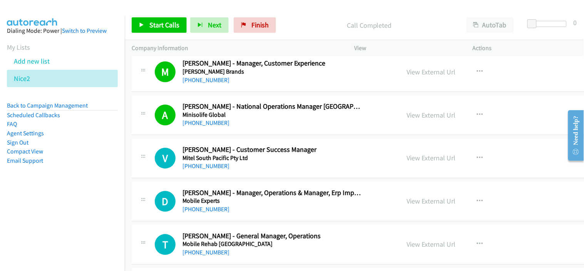
click at [205, 165] on link "+61 1300 365 893" at bounding box center [206, 165] width 47 height 7
click at [262, 204] on h5 "Mobile Experts" at bounding box center [273, 201] width 180 height 8
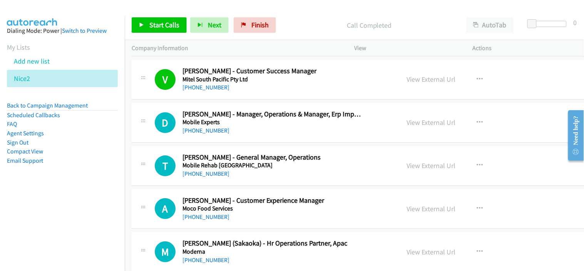
scroll to position [8857, 0]
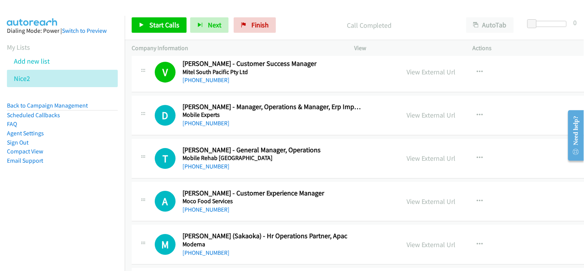
drag, startPoint x: 204, startPoint y: 169, endPoint x: 278, endPoint y: 173, distance: 74.0
click at [204, 169] on link "+61 417 170 402" at bounding box center [206, 166] width 47 height 7
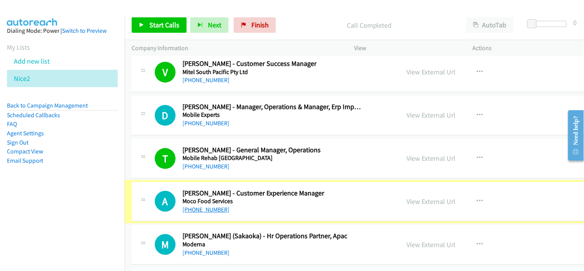
scroll to position [8899, 0]
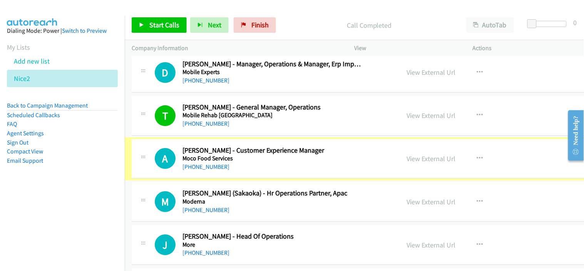
drag, startPoint x: 197, startPoint y: 171, endPoint x: 308, endPoint y: 186, distance: 112.7
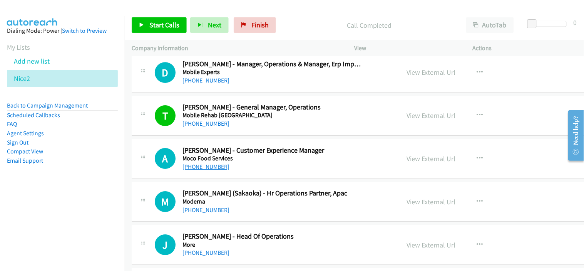
click at [213, 170] on link "+61 401 749 170" at bounding box center [206, 166] width 47 height 7
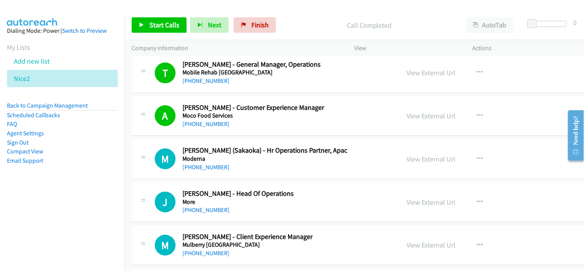
scroll to position [8985, 0]
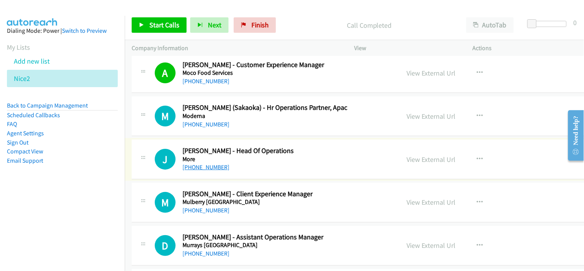
click at [206, 171] on link "+61 409 102 064" at bounding box center [206, 166] width 47 height 7
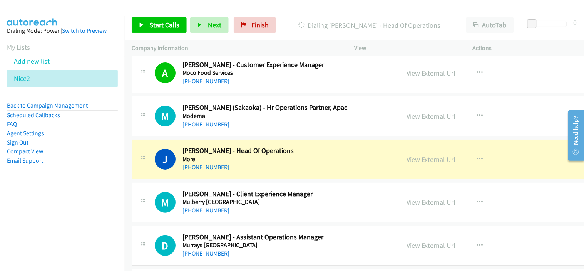
click at [263, 168] on div "+61 409 102 064" at bounding box center [273, 167] width 180 height 9
click at [407, 163] on link "View External Url" at bounding box center [431, 159] width 49 height 9
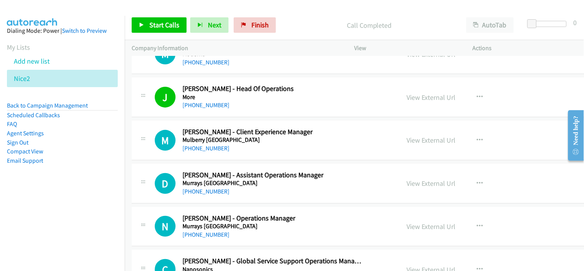
scroll to position [9070, 0]
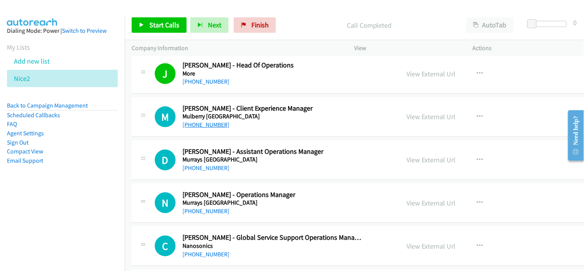
click at [214, 128] on link "+61 400 623 871" at bounding box center [206, 124] width 47 height 7
click at [259, 173] on div "+61 409 842 800" at bounding box center [273, 167] width 180 height 9
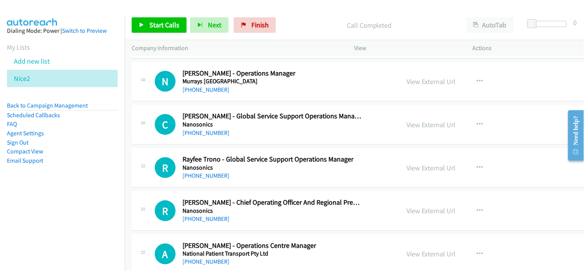
scroll to position [9199, 0]
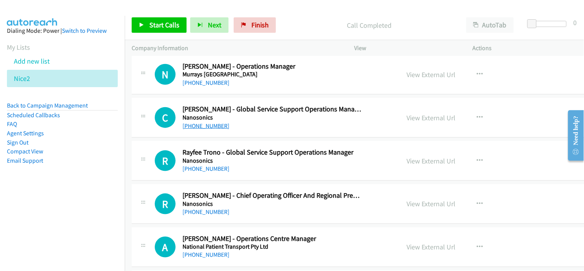
click at [211, 128] on link "+61 432 370 934" at bounding box center [206, 125] width 47 height 7
click at [245, 127] on div "+61 432 370 934" at bounding box center [273, 125] width 180 height 9
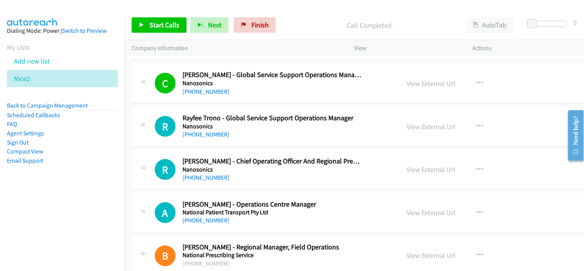
scroll to position [9242, 0]
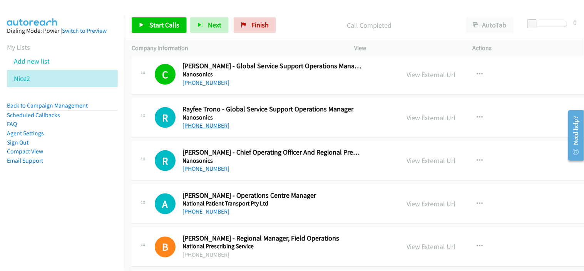
click at [197, 129] on link "+61 410 351 783" at bounding box center [206, 125] width 47 height 7
drag, startPoint x: 257, startPoint y: 173, endPoint x: 251, endPoint y: 151, distance: 22.7
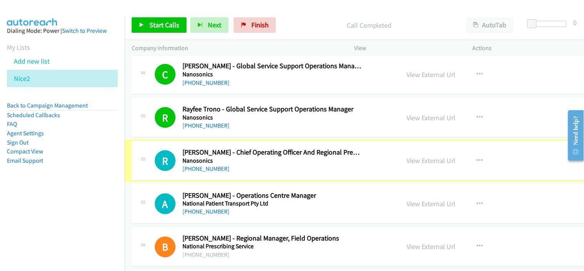
scroll to position [9285, 0]
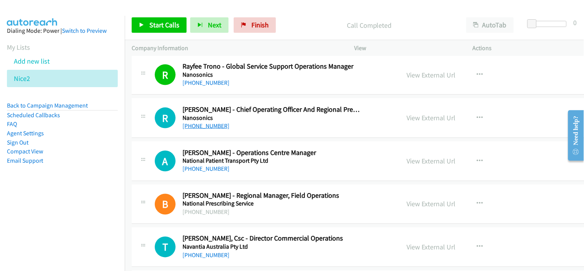
click at [206, 129] on link "+61 418 422 879" at bounding box center [206, 125] width 47 height 7
click at [196, 173] on link "+61 447 750 933" at bounding box center [206, 168] width 47 height 7
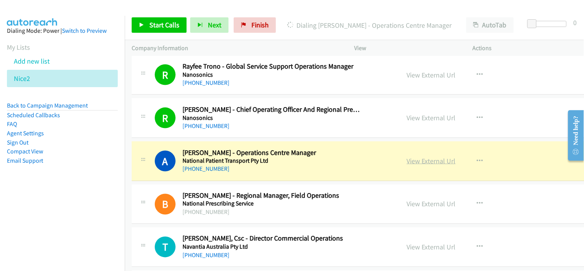
drag, startPoint x: 259, startPoint y: 175, endPoint x: 394, endPoint y: 167, distance: 135.8
click at [272, 174] on div "+61 447 750 933" at bounding box center [273, 168] width 180 height 9
click at [407, 165] on link "View External Url" at bounding box center [431, 160] width 49 height 9
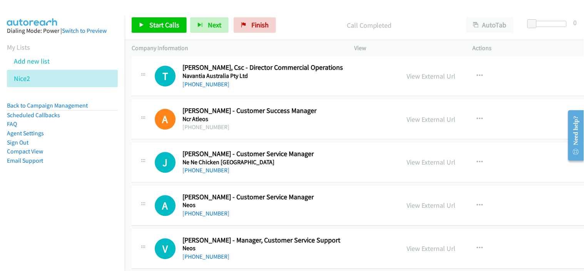
scroll to position [9498, 0]
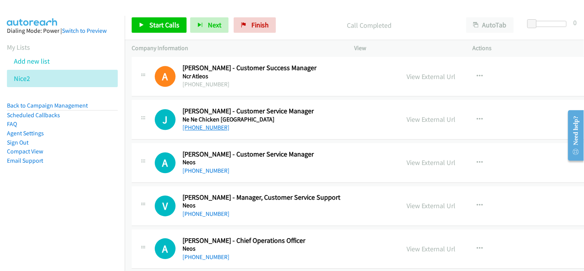
click at [211, 131] on link "+61 426 960 051" at bounding box center [206, 127] width 47 height 7
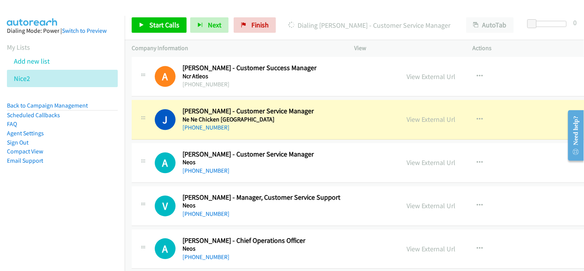
click at [254, 128] on div "+61 426 960 051" at bounding box center [273, 127] width 180 height 9
click at [407, 122] on link "View External Url" at bounding box center [431, 119] width 49 height 9
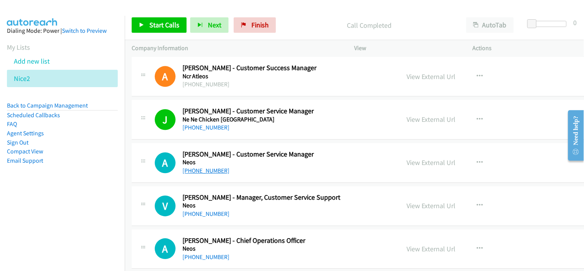
scroll to position [9541, 0]
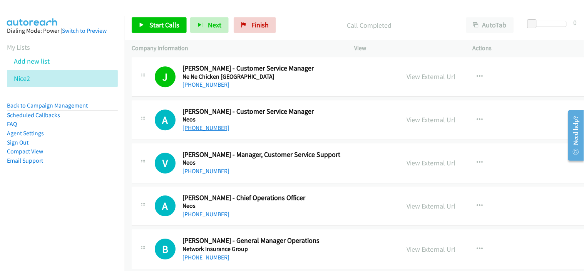
click at [199, 129] on link "+61 2 9134 1004" at bounding box center [206, 127] width 47 height 7
click at [253, 175] on div "+61 2 9134 1041" at bounding box center [273, 170] width 180 height 9
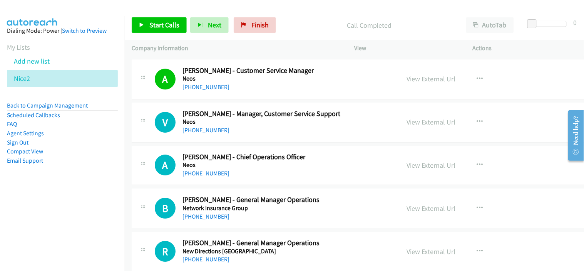
scroll to position [9584, 0]
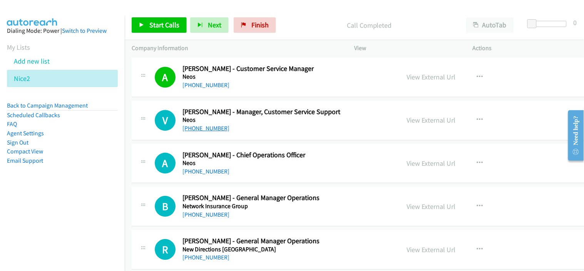
click at [204, 132] on link "+61 2 9134 1041" at bounding box center [206, 127] width 47 height 7
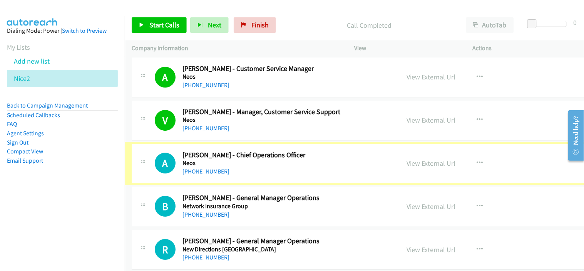
scroll to position [9627, 0]
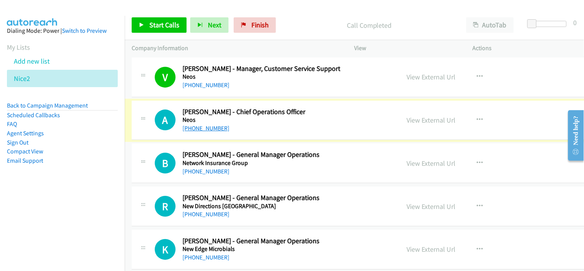
click at [211, 132] on link "+61 430 623 479" at bounding box center [206, 127] width 47 height 7
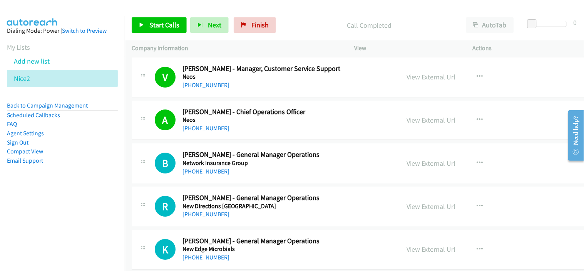
click at [266, 176] on div "+61 419 318 589" at bounding box center [251, 171] width 137 height 9
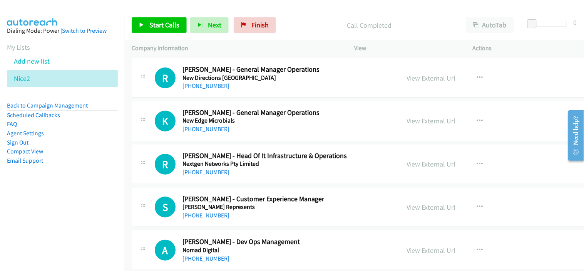
scroll to position [9841, 0]
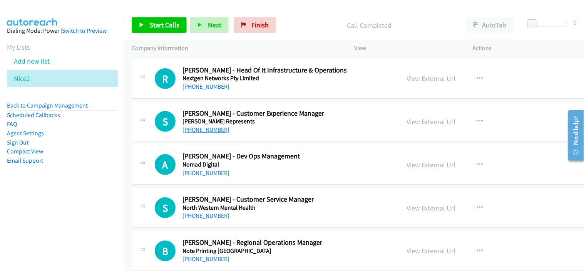
click at [206, 131] on link "+61 412 736 703" at bounding box center [206, 129] width 47 height 7
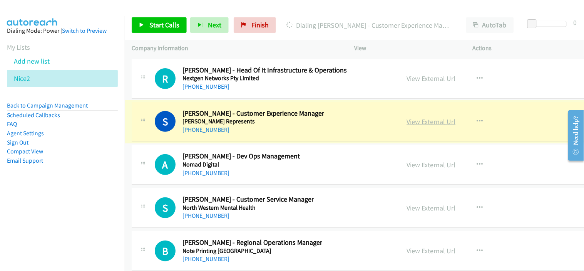
drag, startPoint x: 391, startPoint y: 127, endPoint x: 405, endPoint y: 127, distance: 14.6
click at [407, 126] on link "View External Url" at bounding box center [431, 121] width 49 height 9
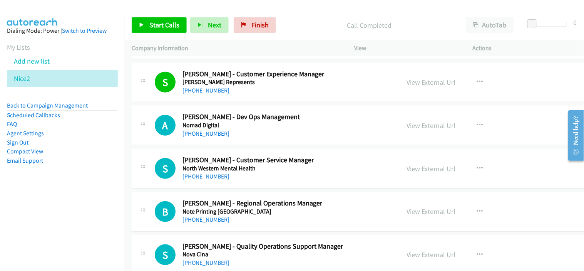
scroll to position [9883, 0]
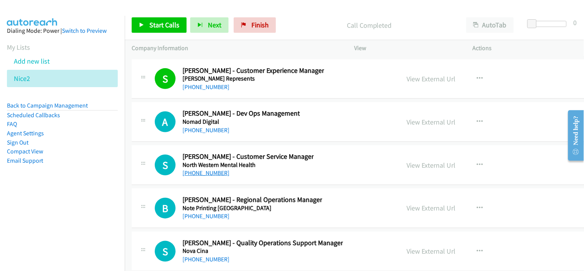
click at [207, 176] on link "+61 401 425 897" at bounding box center [206, 172] width 47 height 7
click at [259, 183] on div "S Callback Scheduled Simone Mc Cabe - Customer Service Manager North Western Me…" at bounding box center [386, 165] width 509 height 40
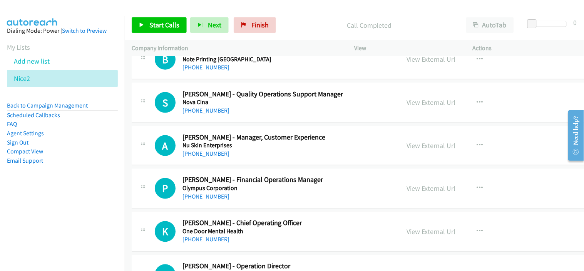
scroll to position [10055, 0]
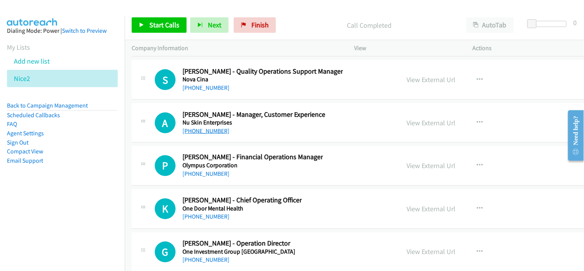
click at [214, 134] on link "+61 411 030 521" at bounding box center [206, 130] width 47 height 7
drag, startPoint x: 252, startPoint y: 49, endPoint x: 268, endPoint y: 51, distance: 16.3
click at [252, 49] on p "Company Information" at bounding box center [236, 48] width 209 height 9
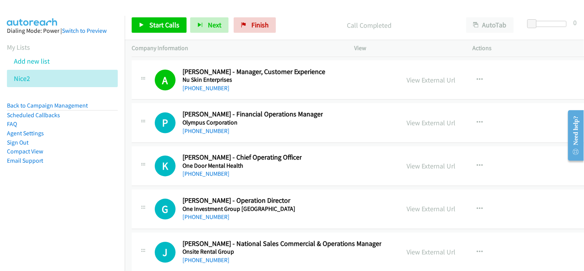
scroll to position [10140, 0]
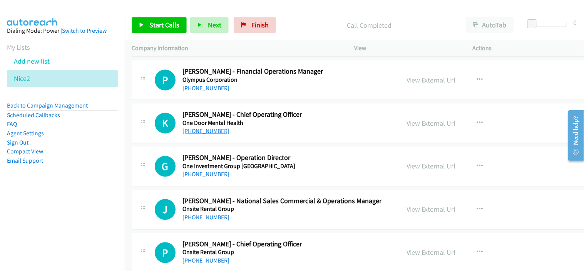
click at [206, 135] on link "+61 429 835 112" at bounding box center [206, 130] width 47 height 7
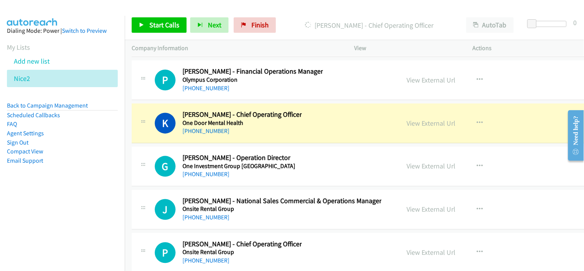
click at [253, 183] on div "G Callback Scheduled Graham Hook - Operation Director One Investment Group Aust…" at bounding box center [386, 167] width 509 height 40
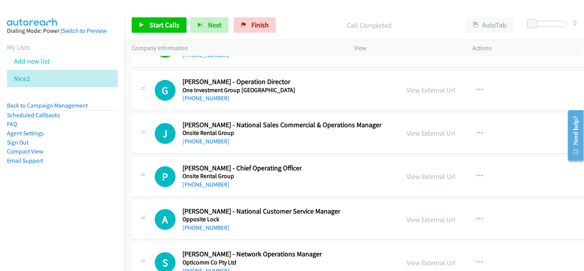
scroll to position [10226, 0]
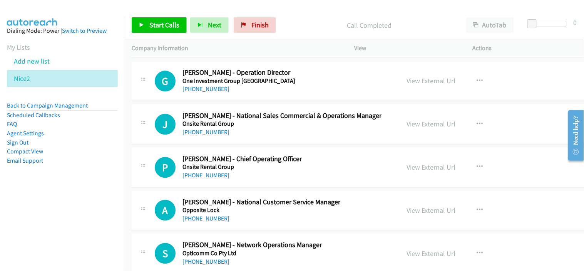
drag, startPoint x: 210, startPoint y: 176, endPoint x: 255, endPoint y: 178, distance: 44.7
click at [210, 176] on link "+61 439 486 112" at bounding box center [206, 174] width 47 height 7
click at [255, 174] on div "+61 439 486 112" at bounding box center [242, 175] width 119 height 9
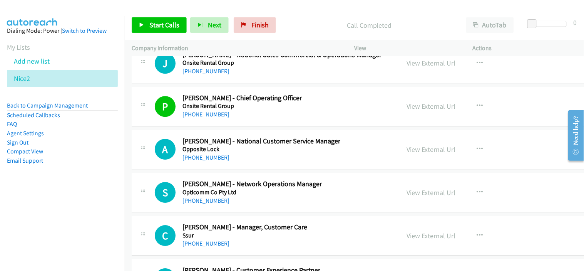
scroll to position [10311, 0]
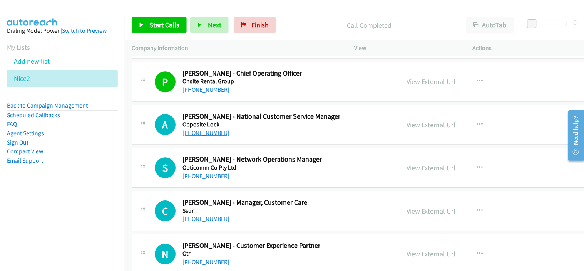
click at [206, 136] on link "+61 1300 168 616" at bounding box center [206, 132] width 47 height 7
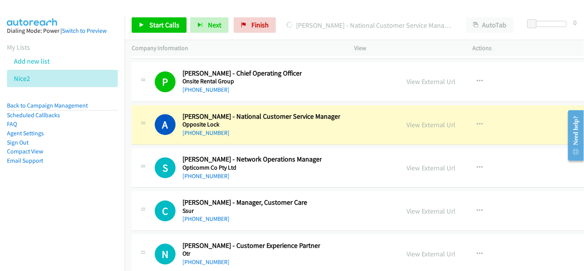
click at [257, 181] on div "+61 404 451 533" at bounding box center [252, 175] width 139 height 9
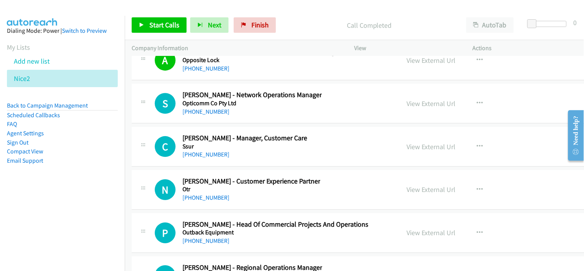
scroll to position [10397, 0]
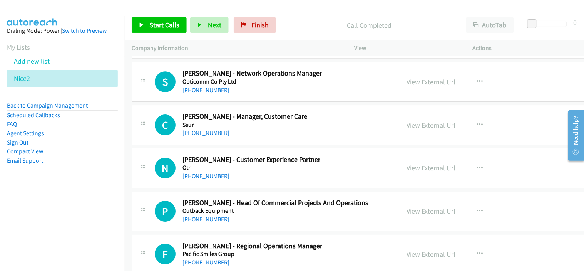
click at [204, 179] on link "+61 410 035 259" at bounding box center [206, 175] width 47 height 7
click at [254, 179] on div "+61 410 035 259" at bounding box center [252, 175] width 138 height 9
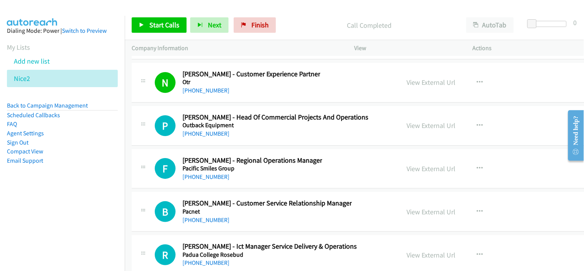
scroll to position [10525, 0]
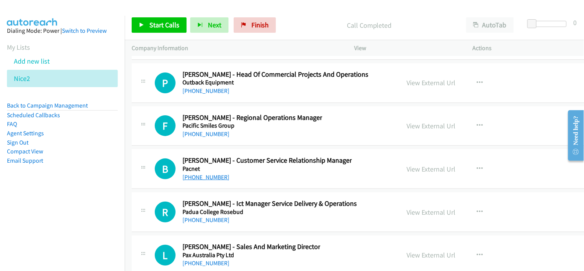
click at [219, 181] on link "+61 415 510 361" at bounding box center [206, 176] width 47 height 7
click at [273, 223] on div "+61 410 620 678" at bounding box center [270, 219] width 174 height 9
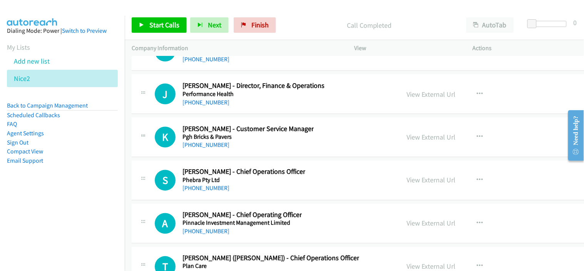
scroll to position [10825, 0]
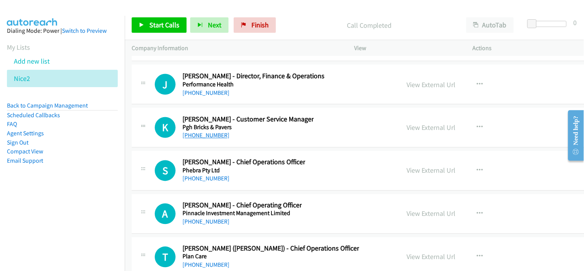
click at [211, 139] on link "+61 411 134 941" at bounding box center [206, 135] width 47 height 7
click at [256, 146] on div "K Callback Scheduled Kay Davis - Customer Service Manager Pgh Bricks & Pavers A…" at bounding box center [386, 128] width 509 height 40
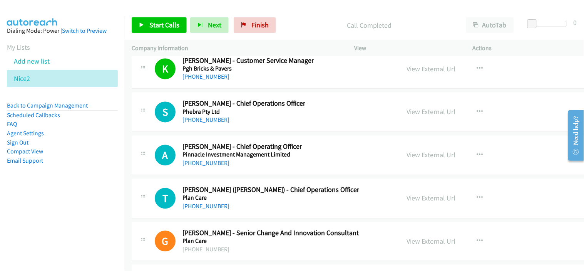
scroll to position [10910, 0]
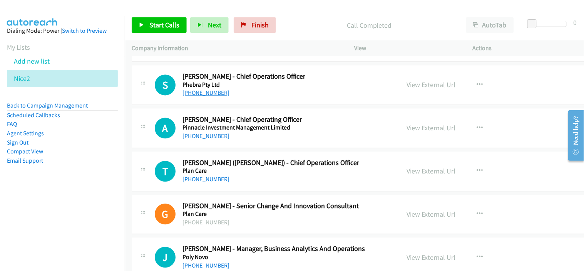
click at [210, 97] on link "+61 422 747 994" at bounding box center [206, 92] width 47 height 7
click at [263, 148] on div "A Callback Scheduled Alex Ihlenfeldt - Chief Operating Officer Pinnacle Investm…" at bounding box center [386, 129] width 509 height 40
drag, startPoint x: 213, startPoint y: 139, endPoint x: 255, endPoint y: 139, distance: 42.7
click at [213, 139] on link "+61 414 438 798" at bounding box center [206, 135] width 47 height 7
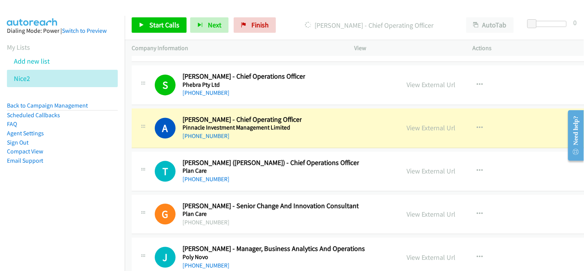
click at [257, 141] on div "+61 414 438 798" at bounding box center [242, 136] width 119 height 9
click at [407, 132] on link "View External Url" at bounding box center [431, 128] width 49 height 9
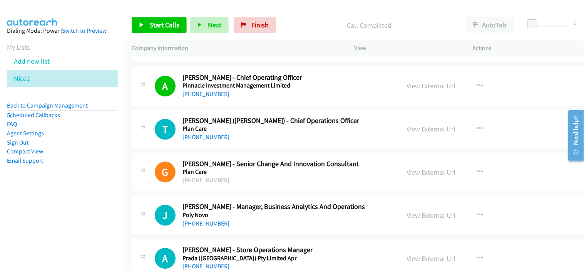
scroll to position [10953, 0]
click at [215, 140] on link "+61 438 905 338" at bounding box center [206, 136] width 47 height 7
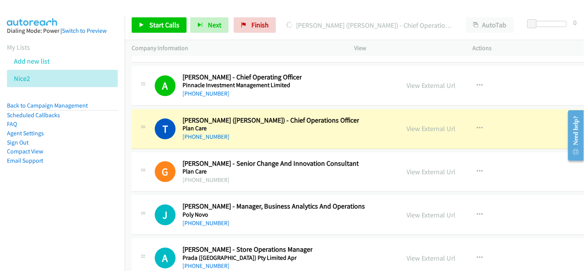
click at [260, 141] on div "+61 438 905 338" at bounding box center [271, 136] width 177 height 9
click at [407, 132] on link "View External Url" at bounding box center [431, 128] width 49 height 9
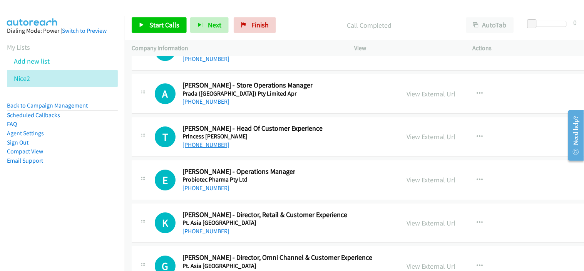
scroll to position [11124, 0]
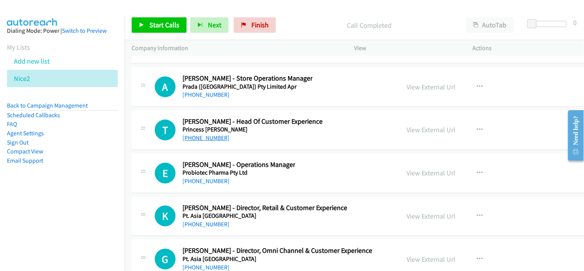
click at [207, 141] on link "+61 431 288 286" at bounding box center [206, 137] width 47 height 7
click at [266, 186] on div "+61 410 422 655" at bounding box center [239, 180] width 113 height 9
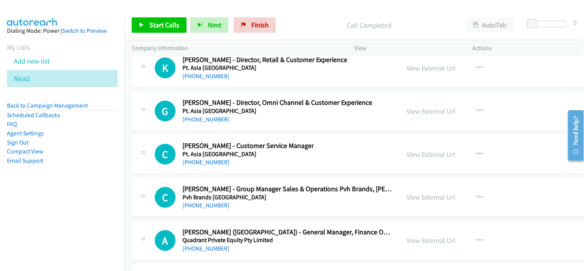
scroll to position [11295, 0]
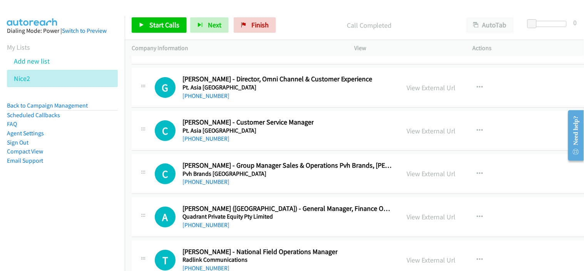
drag, startPoint x: 203, startPoint y: 142, endPoint x: 241, endPoint y: 149, distance: 39.4
click at [203, 142] on link "+61 415 101 303" at bounding box center [206, 138] width 47 height 7
click at [264, 186] on div "+61 419 632 980" at bounding box center [288, 181] width 211 height 9
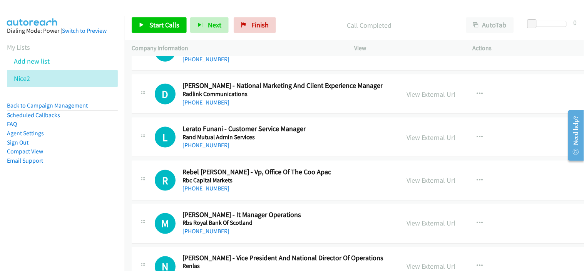
scroll to position [11509, 0]
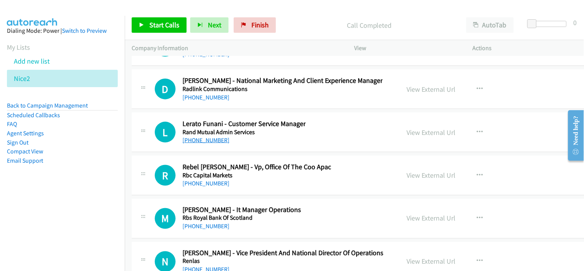
click at [204, 144] on link "+61 8 6022 2132" at bounding box center [206, 139] width 47 height 7
click at [256, 186] on div "+61 2 9033 3291" at bounding box center [257, 183] width 149 height 9
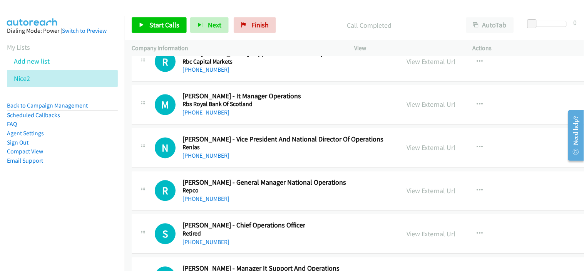
scroll to position [11638, 0]
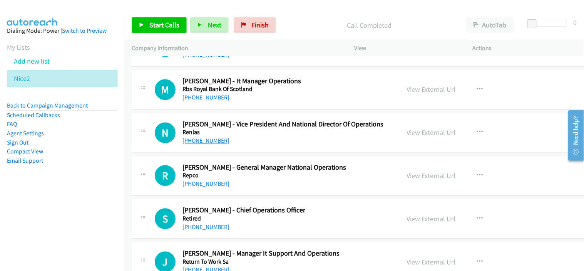
click at [206, 144] on link "+61 403 235 000" at bounding box center [206, 140] width 47 height 7
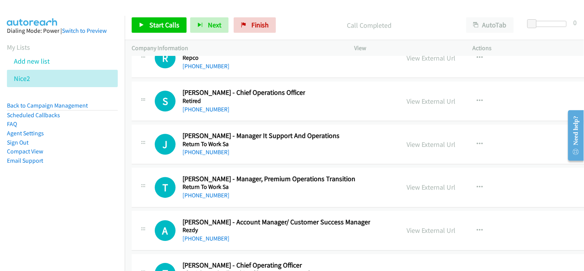
scroll to position [11766, 0]
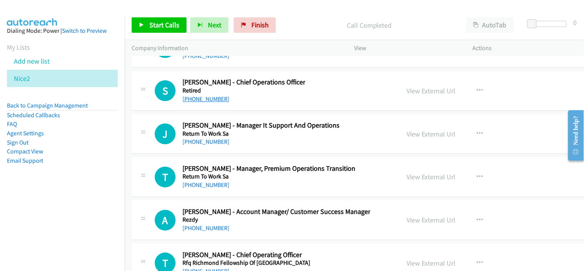
click at [205, 101] on link "+61 404 023 239" at bounding box center [206, 98] width 47 height 7
click at [256, 102] on div "+61 404 023 239" at bounding box center [244, 98] width 123 height 9
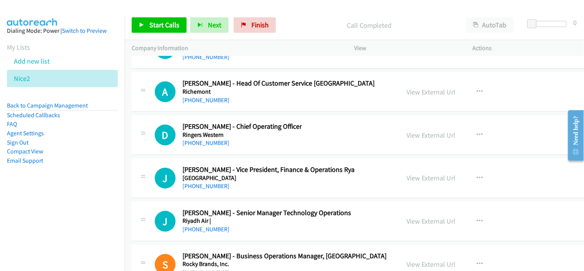
scroll to position [11937, 0]
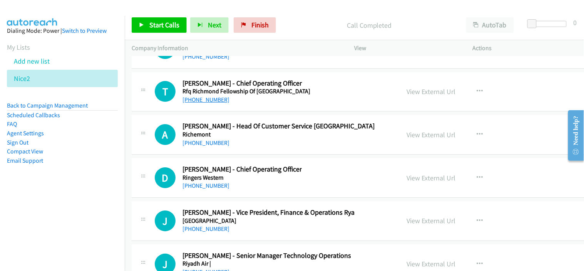
click at [204, 103] on link "+61 421 040 130" at bounding box center [206, 99] width 47 height 7
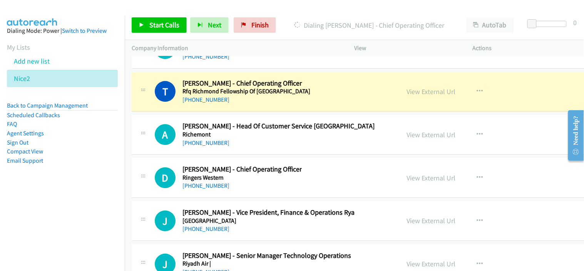
click at [271, 112] on div "T Callback Scheduled Tony Marks - Chief Operating Officer Rfq Richmond Fellowsh…" at bounding box center [386, 92] width 509 height 40
click at [407, 96] on link "View External Url" at bounding box center [431, 91] width 49 height 9
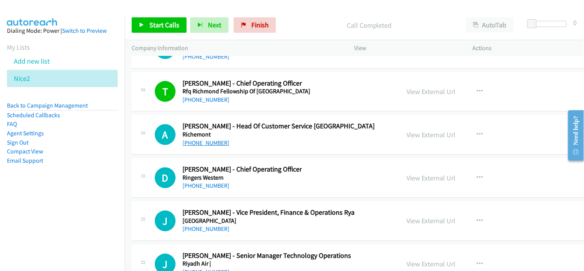
click at [206, 144] on link "+61 424 919 408" at bounding box center [206, 142] width 47 height 7
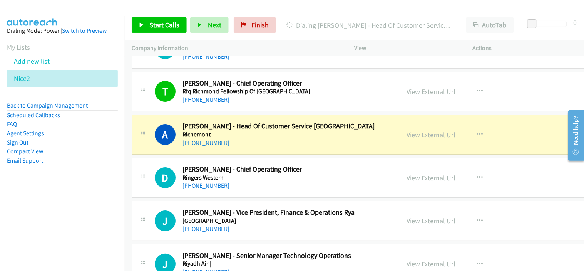
click at [258, 147] on div "+61 424 919 408" at bounding box center [279, 142] width 192 height 9
click at [407, 139] on link "View External Url" at bounding box center [431, 134] width 49 height 9
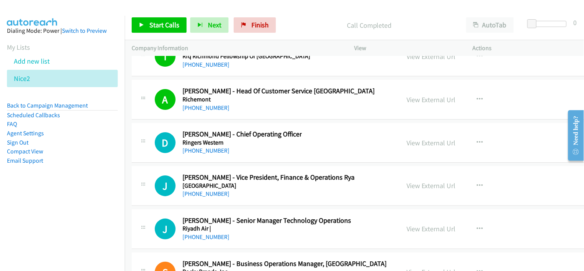
scroll to position [11980, 0]
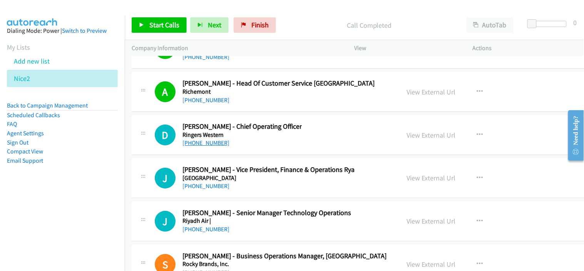
click at [217, 146] on link "+61 402 417 952" at bounding box center [206, 142] width 47 height 7
click at [256, 182] on h5 "Riviera Australia" at bounding box center [269, 178] width 172 height 8
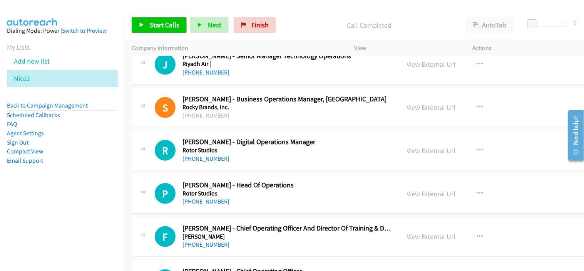
scroll to position [12151, 0]
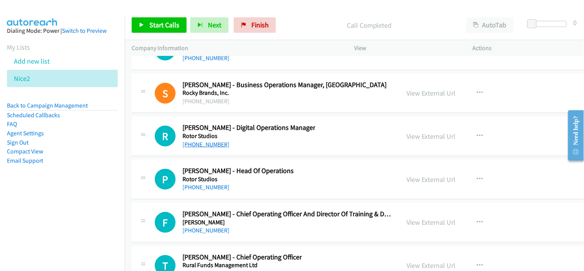
click at [207, 145] on link "+61 420 395 557" at bounding box center [206, 144] width 47 height 7
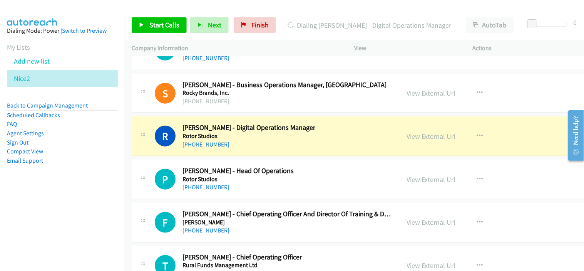
click at [252, 199] on div "P Callback Scheduled Peter Brennan - Head Of Operations Rotor Studios Australia…" at bounding box center [386, 179] width 509 height 40
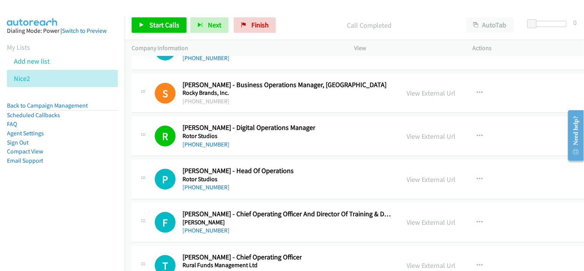
scroll to position [12194, 0]
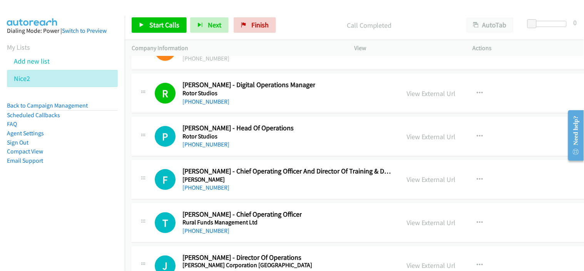
click at [201, 149] on div "+61 408 678 021" at bounding box center [238, 144] width 111 height 9
click at [205, 148] on link "+61 408 678 021" at bounding box center [206, 144] width 47 height 7
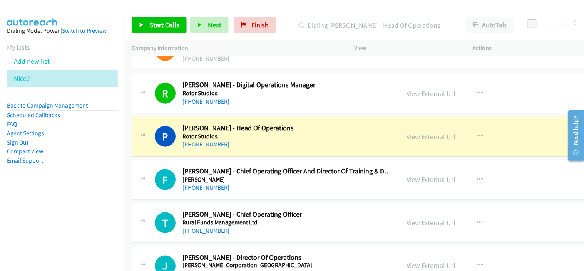
click at [255, 140] on h5 "Rotor Studios" at bounding box center [238, 136] width 111 height 8
click at [407, 139] on link "View External Url" at bounding box center [431, 136] width 49 height 9
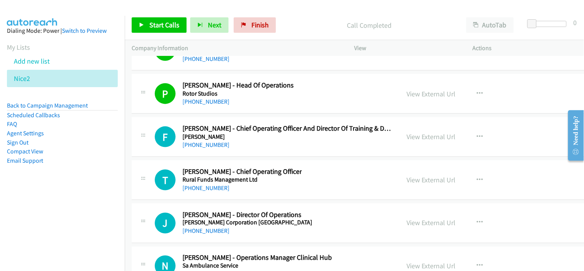
scroll to position [12279, 0]
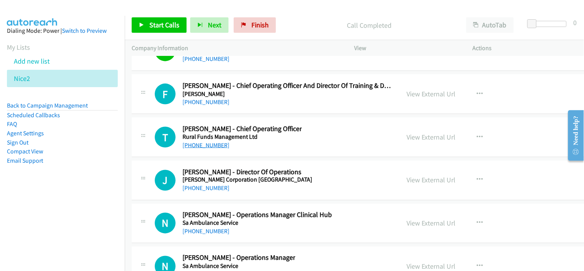
click at [216, 149] on link "+61 400 634 230" at bounding box center [206, 144] width 47 height 7
click at [265, 150] on div "+61 400 634 230" at bounding box center [242, 145] width 119 height 9
click at [477, 140] on icon "button" at bounding box center [480, 137] width 6 height 6
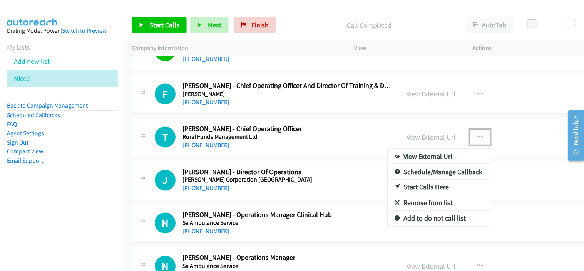
click at [388, 190] on link "Start Calls Here" at bounding box center [439, 186] width 102 height 15
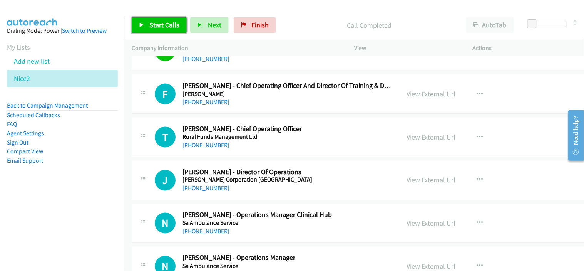
click at [172, 29] on link "Start Calls" at bounding box center [159, 24] width 55 height 15
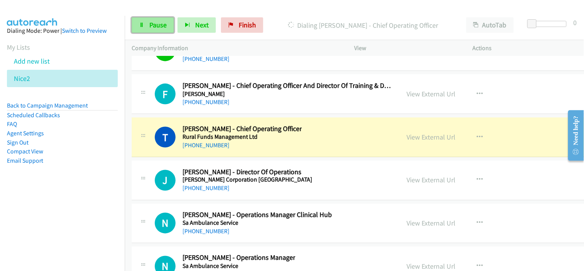
click at [148, 19] on link "Pause" at bounding box center [153, 24] width 42 height 15
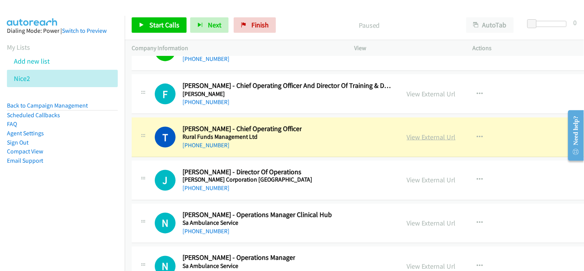
click at [407, 141] on link "View External Url" at bounding box center [431, 136] width 49 height 9
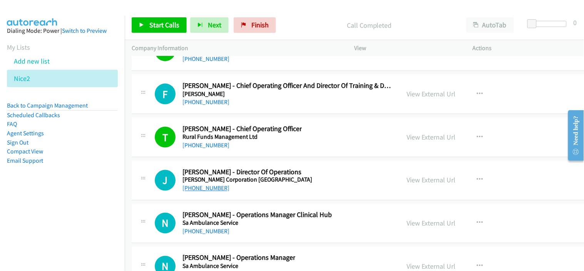
scroll to position [12322, 0]
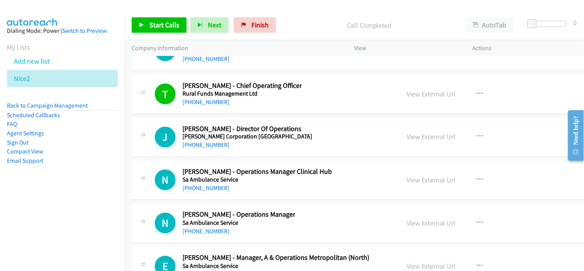
drag, startPoint x: 209, startPoint y: 151, endPoint x: 291, endPoint y: 156, distance: 82.2
click at [209, 149] on link "+61 417 544 073" at bounding box center [206, 144] width 47 height 7
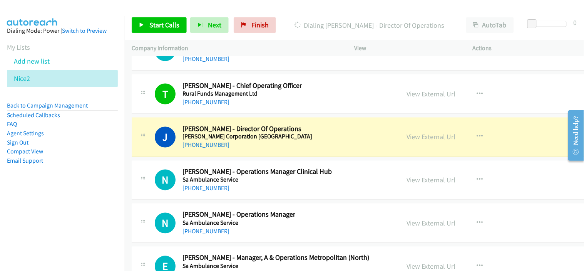
click at [261, 191] on div "+61 436 441 577" at bounding box center [257, 188] width 149 height 9
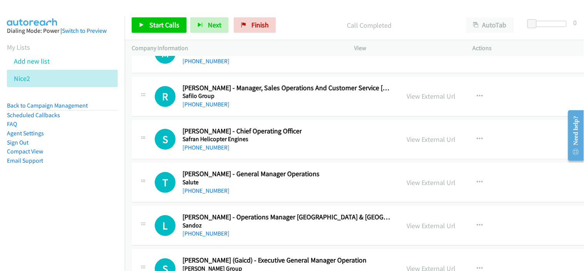
scroll to position [12579, 0]
drag, startPoint x: 209, startPoint y: 152, endPoint x: 276, endPoint y: 148, distance: 66.8
click at [209, 151] on link "+61 402 401 171" at bounding box center [206, 146] width 47 height 7
click at [259, 195] on div "+61 417 803 472" at bounding box center [251, 190] width 137 height 9
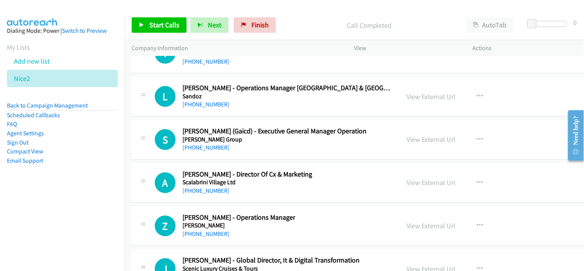
scroll to position [12750, 0]
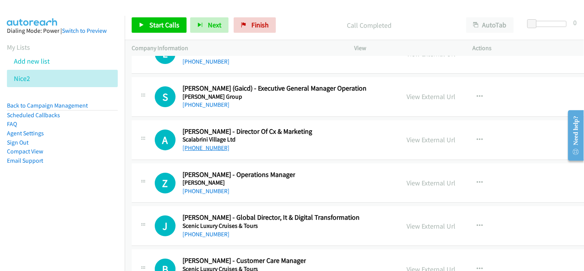
click at [213, 151] on link "+61 481 005 156" at bounding box center [206, 147] width 47 height 7
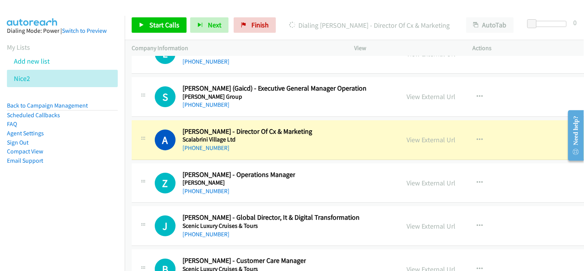
click at [255, 201] on div "Z Callback Scheduled Zoe O'connor - Operations Manager Scanlan Theodore Austral…" at bounding box center [386, 183] width 509 height 40
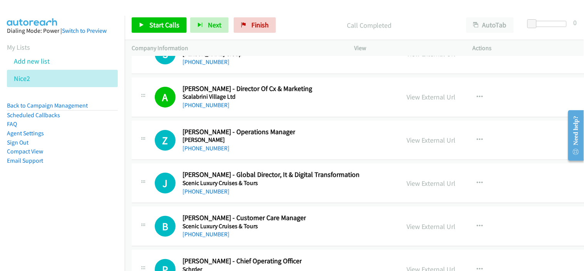
scroll to position [12836, 0]
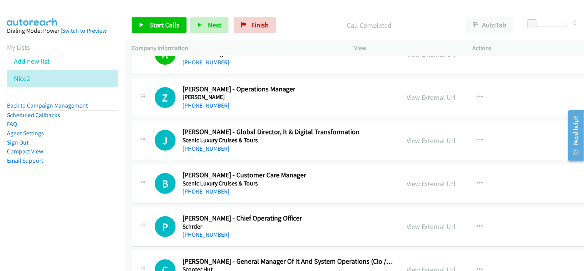
drag, startPoint x: 211, startPoint y: 154, endPoint x: 240, endPoint y: 157, distance: 28.7
click at [211, 152] on link "+61 438 196 240" at bounding box center [206, 148] width 47 height 7
click at [248, 160] on div "J Callback Scheduled Jo Falconer - Global Director, It & Digital Transformation…" at bounding box center [386, 141] width 509 height 40
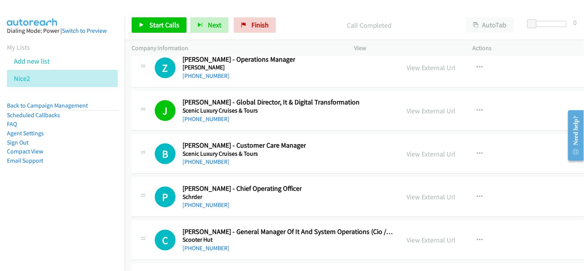
scroll to position [12878, 0]
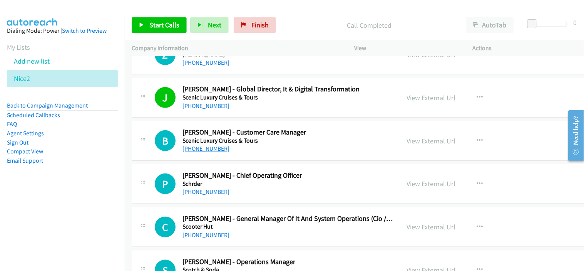
click at [206, 152] on link "+61 3 9936 1550" at bounding box center [206, 148] width 47 height 7
click at [245, 195] on div "+61 2 9856 2000" at bounding box center [242, 191] width 119 height 9
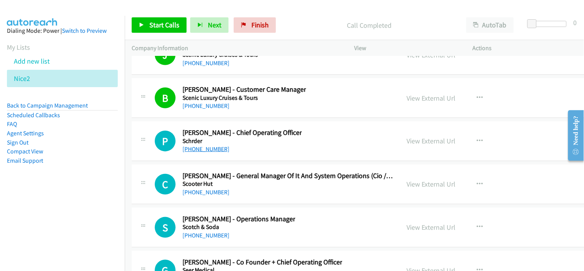
click at [211, 152] on link "+61 2 9856 2000" at bounding box center [206, 148] width 47 height 7
click at [263, 195] on div "+61 402 296 436" at bounding box center [288, 192] width 211 height 9
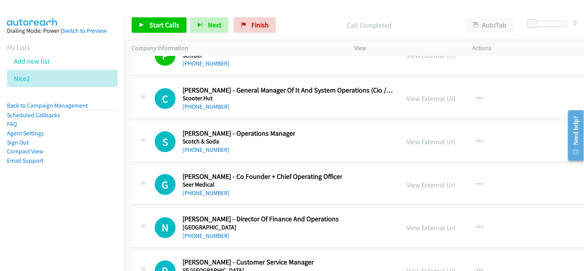
scroll to position [13049, 0]
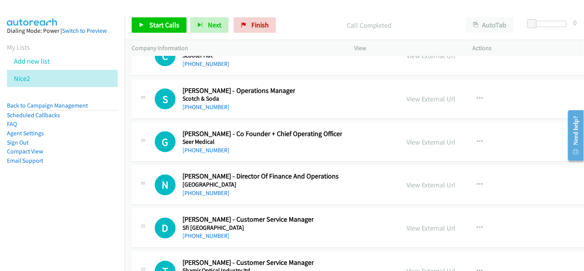
drag, startPoint x: 205, startPoint y: 154, endPoint x: 278, endPoint y: 152, distance: 72.4
click at [205, 154] on link "+61 417 348 174" at bounding box center [206, 149] width 47 height 7
click at [258, 159] on div "G Callback Scheduled George Kenley - Co Founder + Chief Operating Officer Seer …" at bounding box center [386, 142] width 509 height 40
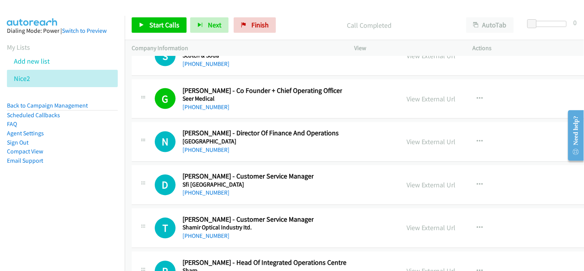
scroll to position [13135, 0]
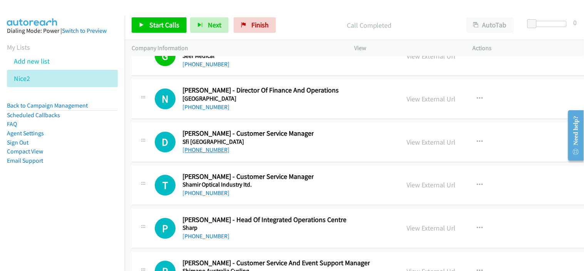
click at [211, 154] on link "+61 447 440 124" at bounding box center [206, 149] width 47 height 7
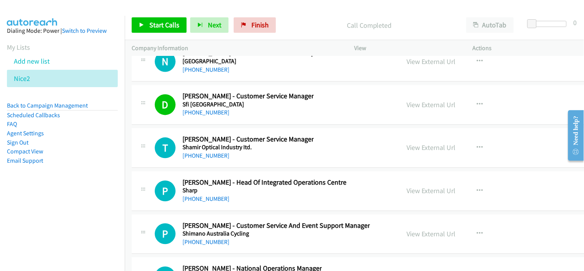
scroll to position [13178, 0]
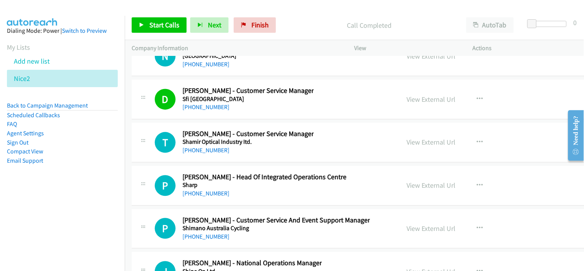
click at [206, 154] on link "+61 417 118 715" at bounding box center [206, 150] width 47 height 7
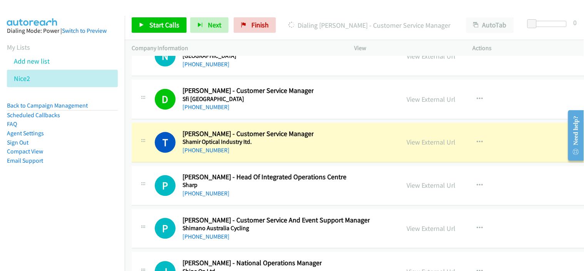
click at [246, 198] on div "+61 412 891 307" at bounding box center [265, 193] width 164 height 9
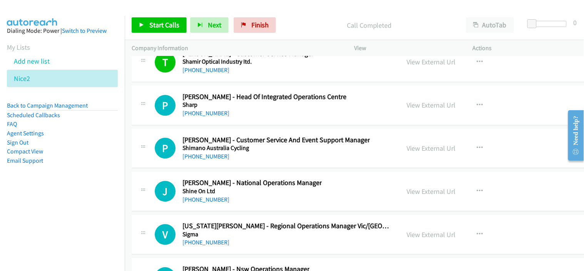
scroll to position [13264, 0]
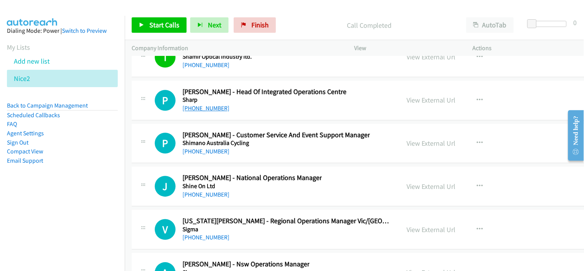
click at [213, 112] on link "+61 412 891 307" at bounding box center [206, 107] width 47 height 7
click at [265, 165] on td "P Callback Scheduled Paul Humphreys - Customer Service And Event Support Manage…" at bounding box center [386, 143] width 523 height 43
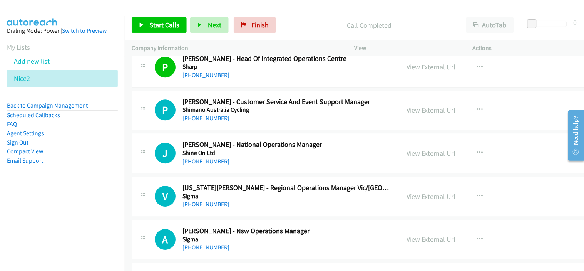
scroll to position [13306, 0]
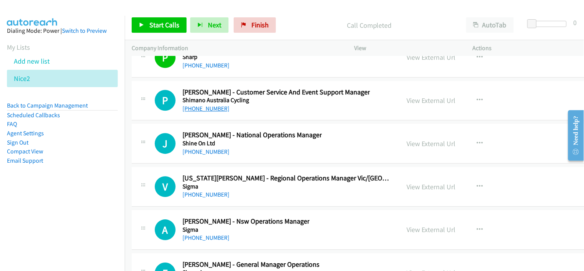
click at [216, 112] on link "+61 448 695 597" at bounding box center [206, 108] width 47 height 7
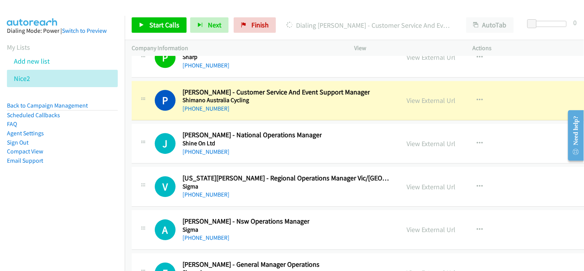
click at [274, 113] on div "+61 448 695 597" at bounding box center [277, 108] width 188 height 9
click at [407, 105] on link "View External Url" at bounding box center [431, 100] width 49 height 9
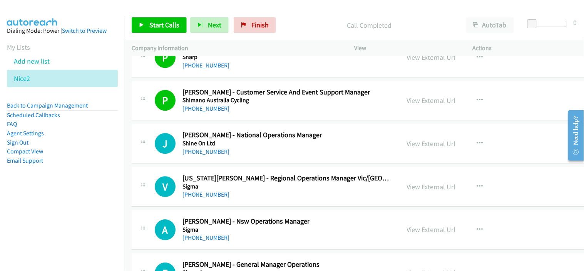
scroll to position [13349, 0]
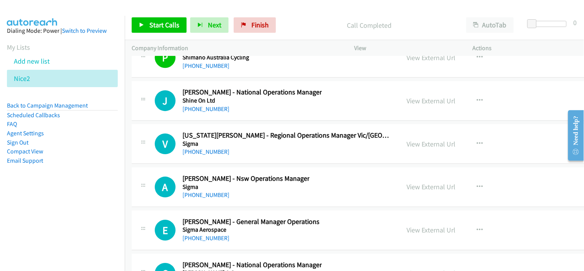
drag, startPoint x: 214, startPoint y: 113, endPoint x: 307, endPoint y: 113, distance: 92.8
click at [214, 112] on link "+61 499 333 433" at bounding box center [206, 108] width 47 height 7
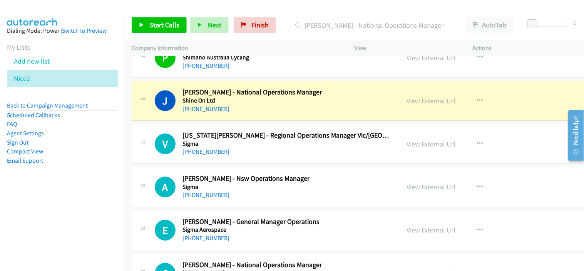
drag, startPoint x: 240, startPoint y: 161, endPoint x: 266, endPoint y: 151, distance: 28.1
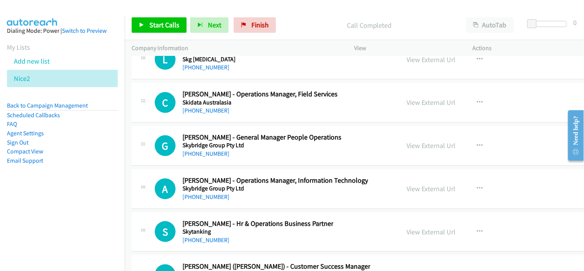
scroll to position [13691, 0]
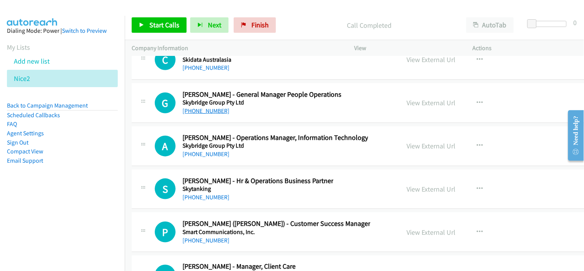
click at [209, 114] on link "+61 401 896 872" at bounding box center [206, 110] width 47 height 7
click at [262, 166] on div "A Callback Scheduled Arielle Pavletic - Operations Manager, Information Technol…" at bounding box center [386, 146] width 509 height 40
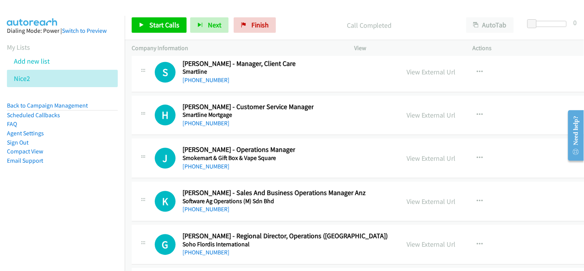
scroll to position [13991, 0]
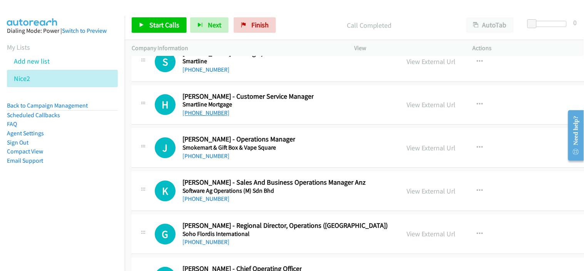
click at [203, 116] on link "+61 8 9964 4770" at bounding box center [206, 112] width 47 height 7
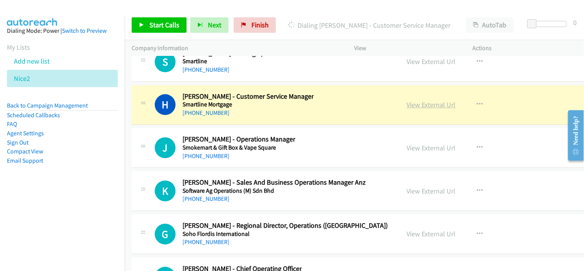
drag, startPoint x: 260, startPoint y: 117, endPoint x: 394, endPoint y: 113, distance: 133.7
click at [407, 109] on link "View External Url" at bounding box center [431, 104] width 49 height 9
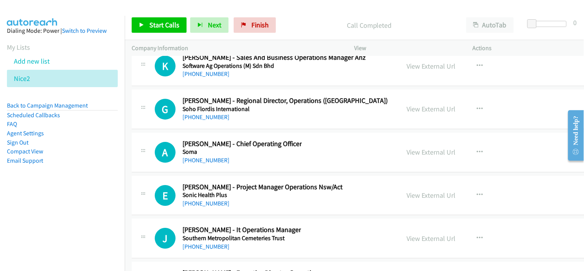
scroll to position [14119, 0]
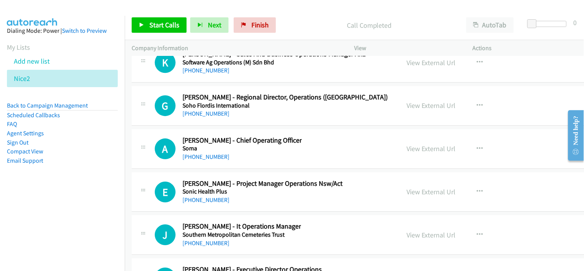
click at [216, 160] on link "+61 409 926 180" at bounding box center [206, 156] width 47 height 7
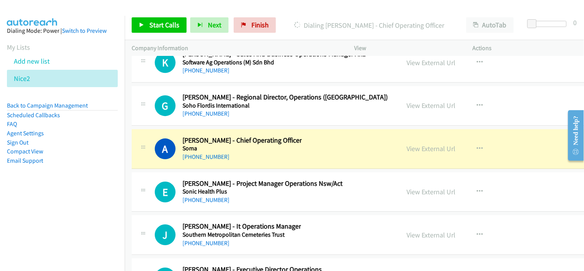
click at [271, 210] on div "E Callback Scheduled Emily Caterson - Project Manager Operations Nsw/Act Sonic …" at bounding box center [386, 192] width 509 height 40
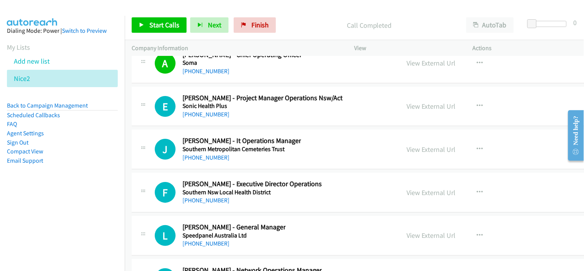
scroll to position [14248, 0]
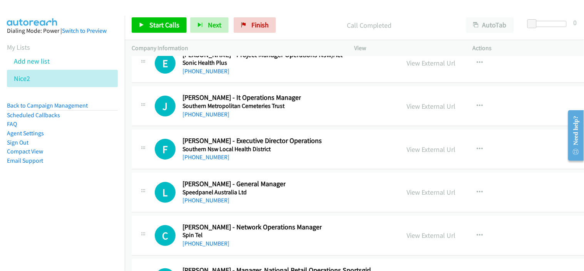
click at [213, 161] on link "+61 409 043 197" at bounding box center [206, 156] width 47 height 7
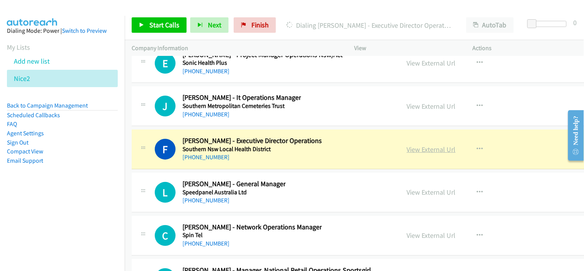
drag, startPoint x: 271, startPoint y: 166, endPoint x: 389, endPoint y: 155, distance: 118.4
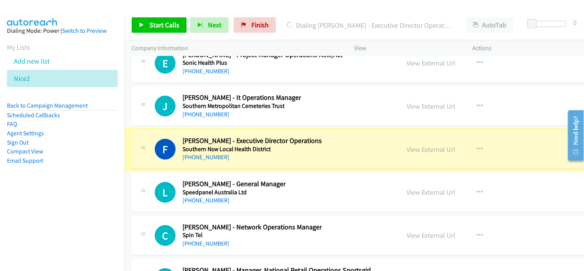
click at [407, 154] on link "View External Url" at bounding box center [431, 149] width 49 height 9
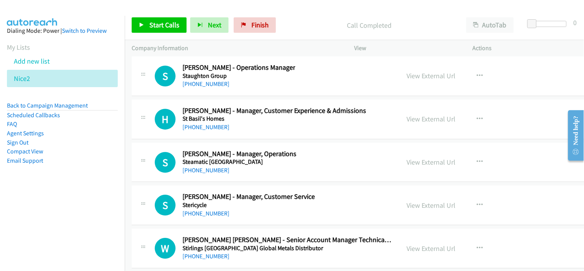
scroll to position [14889, 0]
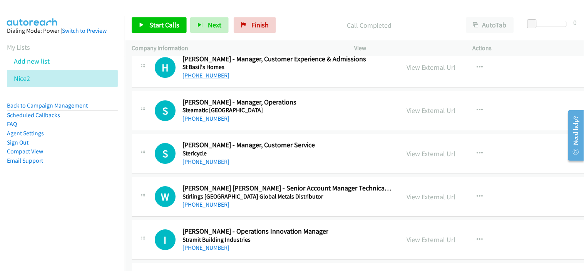
click at [195, 79] on link "+61 415 101 241" at bounding box center [206, 75] width 47 height 7
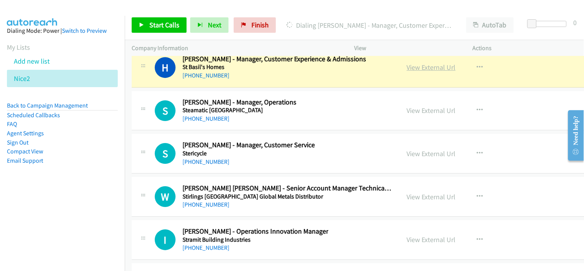
click at [407, 72] on link "View External Url" at bounding box center [431, 67] width 49 height 9
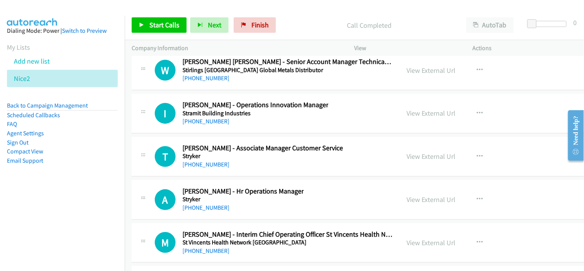
scroll to position [15018, 0]
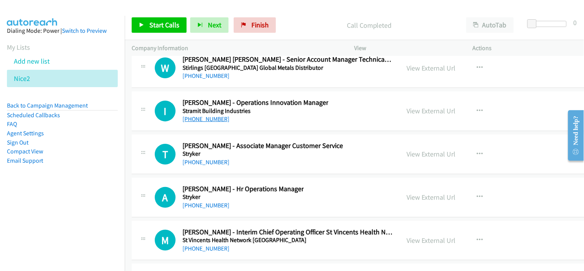
click at [207, 122] on link "+61 438 579 929" at bounding box center [206, 118] width 47 height 7
click at [256, 167] on div "+64 27 279 6732" at bounding box center [263, 161] width 161 height 9
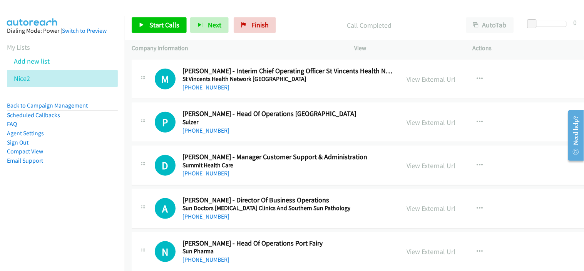
scroll to position [15189, 0]
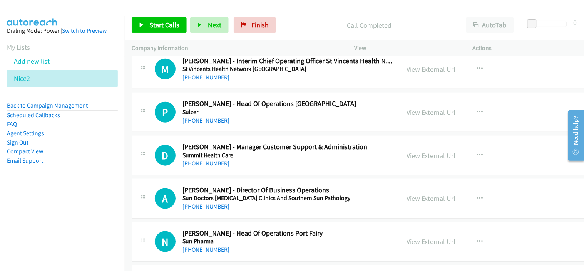
click at [219, 124] on link "+61 437 745 619" at bounding box center [206, 120] width 47 height 7
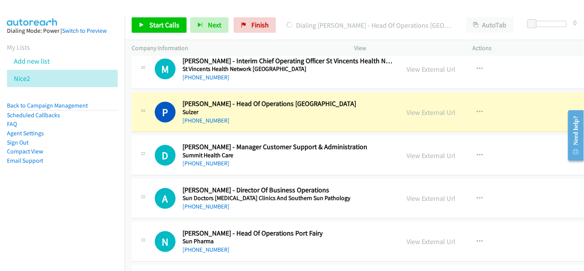
click at [268, 174] on div "D Callback Scheduled Dorothy Dwyer - Manager Customer Support & Administration …" at bounding box center [386, 156] width 509 height 40
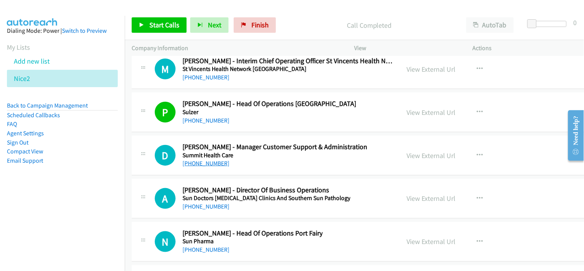
click at [201, 167] on link "+61 2 4721 2512" at bounding box center [206, 162] width 47 height 7
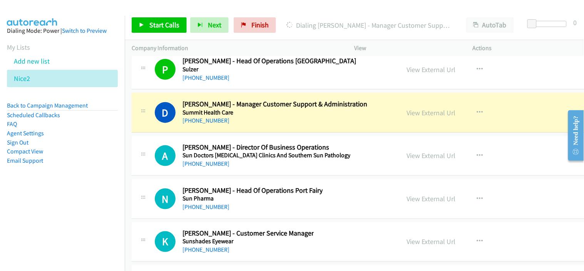
scroll to position [15274, 0]
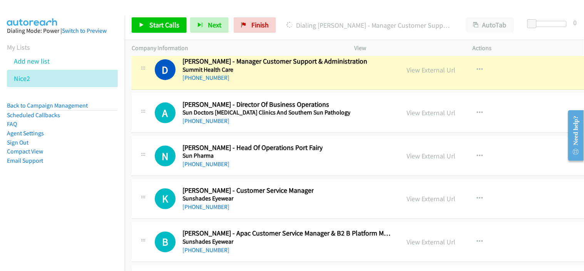
drag, startPoint x: 248, startPoint y: 83, endPoint x: 353, endPoint y: 91, distance: 105.8
click at [248, 82] on div "+61 2 4721 2512" at bounding box center [275, 77] width 185 height 9
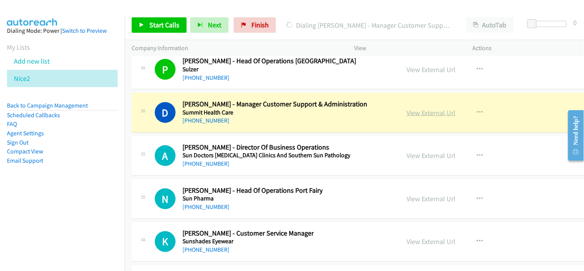
click at [407, 117] on link "View External Url" at bounding box center [431, 112] width 49 height 9
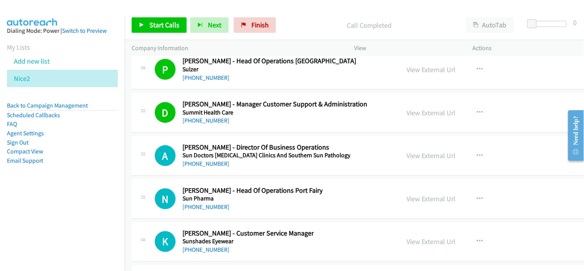
click at [252, 168] on div "+61 418 273 911" at bounding box center [267, 163] width 168 height 9
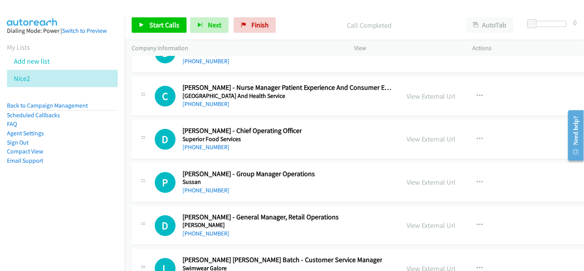
scroll to position [15489, 0]
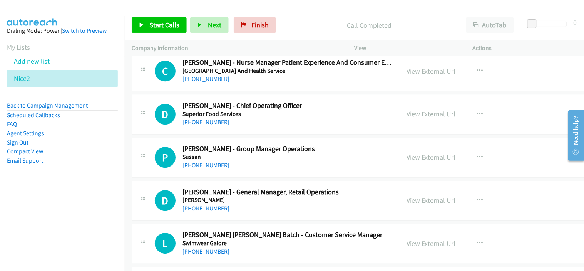
click at [213, 126] on link "+61 420 960 664" at bounding box center [206, 121] width 47 height 7
click at [259, 177] on div "P Callback Scheduled Preeta Nambiar - Group Manager Operations Sussan Australia…" at bounding box center [386, 157] width 509 height 40
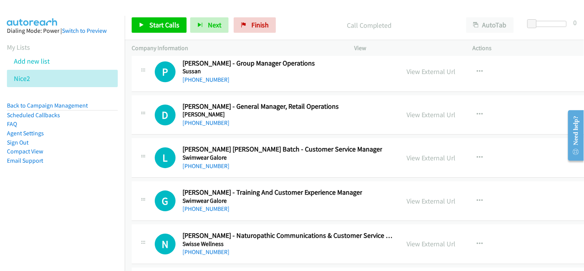
scroll to position [15617, 0]
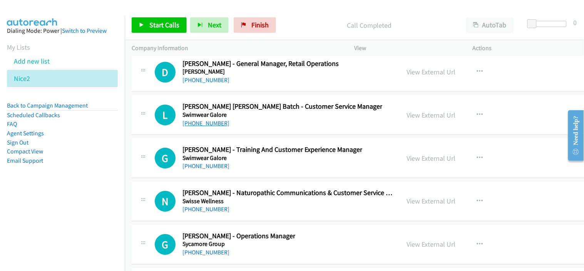
click at [201, 127] on link "+61 408 918 808" at bounding box center [206, 122] width 47 height 7
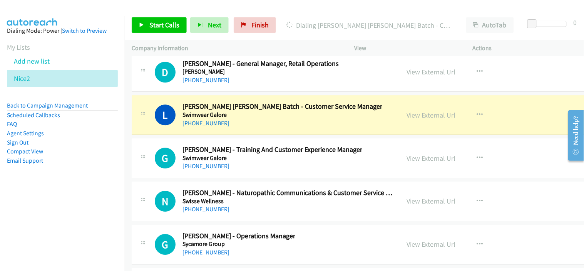
click at [263, 171] on div "+61 422 440 743" at bounding box center [273, 165] width 180 height 9
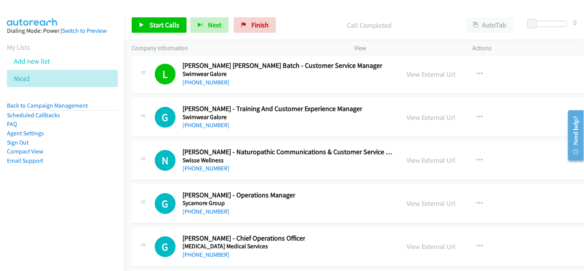
scroll to position [15659, 0]
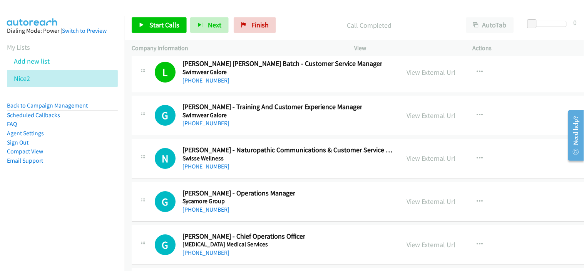
drag, startPoint x: 209, startPoint y: 126, endPoint x: 280, endPoint y: 135, distance: 71.8
click at [217, 127] on link "+61 422 440 743" at bounding box center [206, 122] width 47 height 7
click at [249, 135] on div "G Callback Scheduled Gabrielle Abeling - Training And Customer Experience Manag…" at bounding box center [386, 115] width 509 height 40
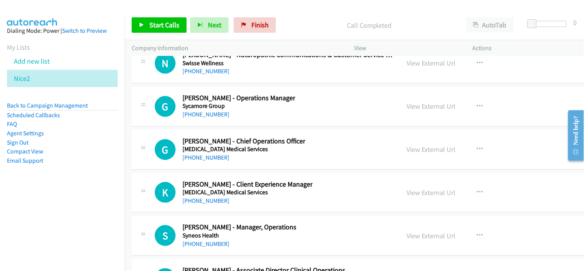
scroll to position [15788, 0]
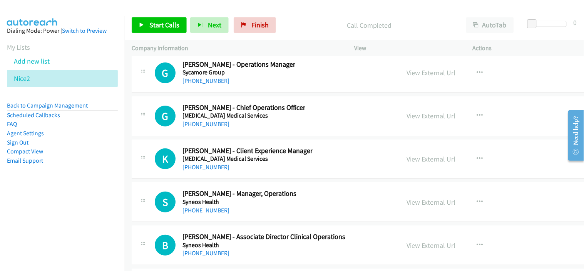
click at [213, 127] on link "+61 401 627 288" at bounding box center [206, 123] width 47 height 7
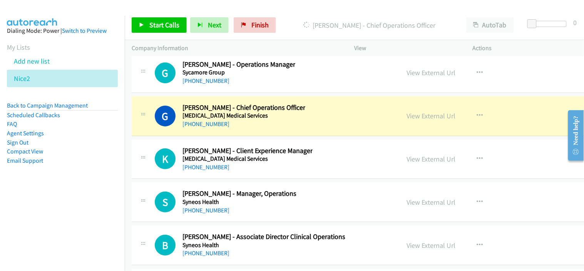
click at [268, 135] on div "G Callback Scheduled Guru Krishnamurthy - Chief Operations Officer Synapse Medi…" at bounding box center [386, 116] width 509 height 40
drag, startPoint x: 267, startPoint y: 132, endPoint x: 278, endPoint y: 132, distance: 10.4
click at [267, 129] on div "+61 401 627 288" at bounding box center [244, 123] width 123 height 9
click at [407, 120] on link "View External Url" at bounding box center [431, 115] width 49 height 9
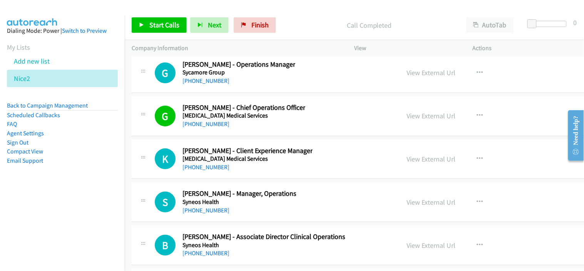
scroll to position [15831, 0]
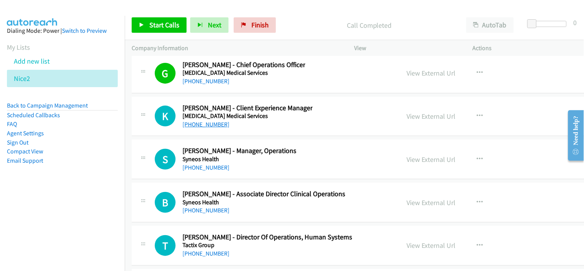
click at [210, 128] on link "+61 406 199 181" at bounding box center [206, 124] width 47 height 7
click at [240, 129] on div "+61 406 199 181" at bounding box center [248, 124] width 130 height 9
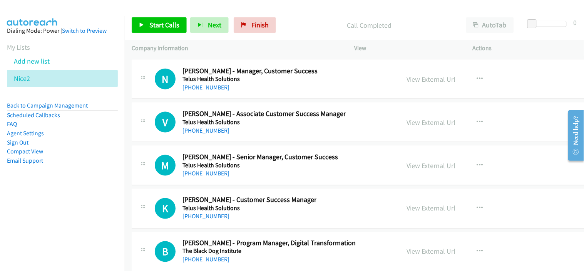
scroll to position [16857, 0]
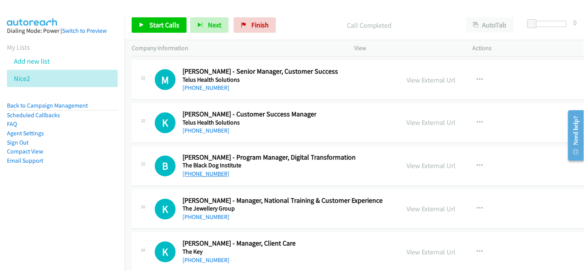
click at [211, 178] on link "+61 2 8882 6800" at bounding box center [206, 173] width 47 height 7
click at [265, 222] on div "+61 416 181 372" at bounding box center [283, 217] width 200 height 9
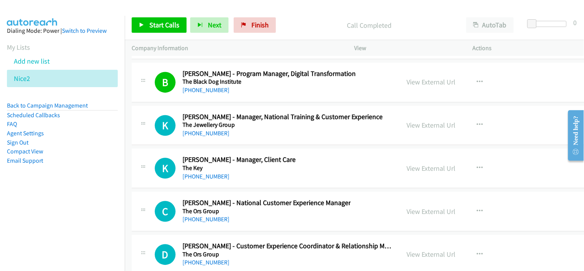
scroll to position [16943, 0]
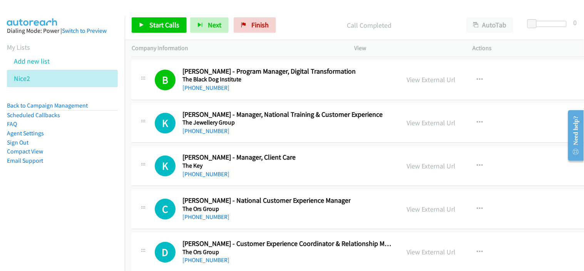
drag, startPoint x: 211, startPoint y: 139, endPoint x: 311, endPoint y: 137, distance: 100.1
click at [211, 135] on link "+61 416 181 372" at bounding box center [206, 130] width 47 height 7
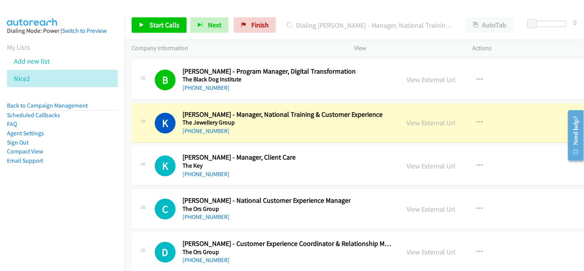
click at [255, 179] on div "+61 400 477 585" at bounding box center [239, 174] width 113 height 9
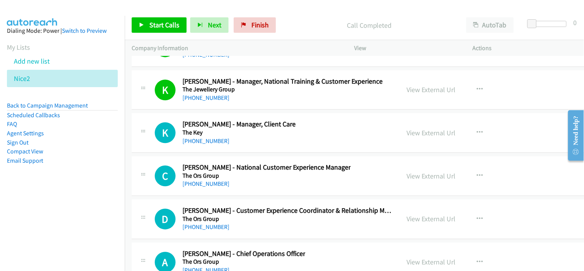
scroll to position [16986, 0]
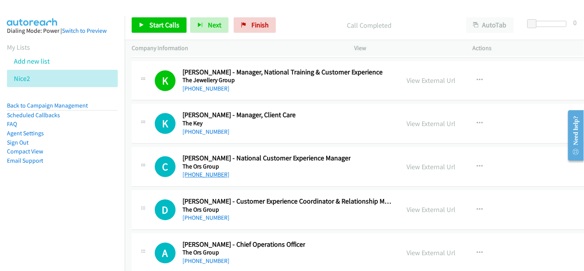
drag, startPoint x: 203, startPoint y: 184, endPoint x: 275, endPoint y: 185, distance: 72.4
click at [203, 178] on link "+61 473 777 938" at bounding box center [206, 174] width 47 height 7
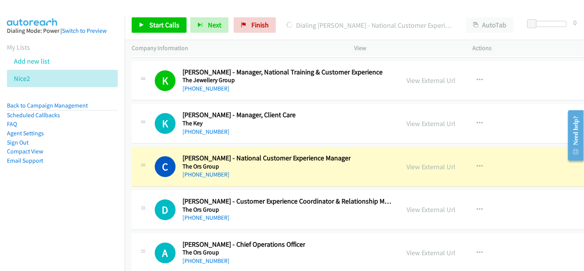
click at [273, 222] on div "+61 487 106 114" at bounding box center [288, 217] width 211 height 9
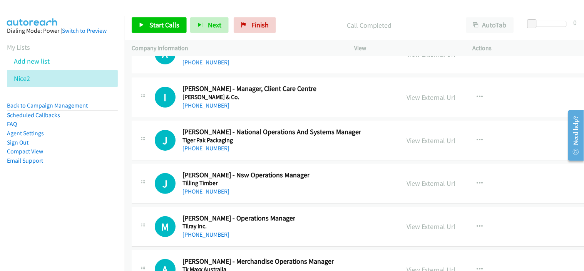
scroll to position [17285, 0]
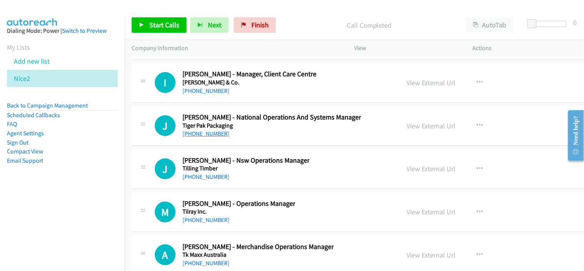
click at [216, 136] on link "+61 426 191 922" at bounding box center [206, 133] width 47 height 7
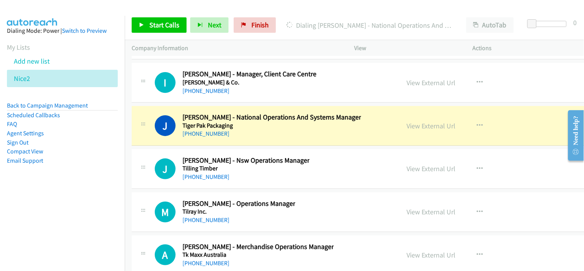
click at [261, 138] on div "+61 426 191 922" at bounding box center [272, 133] width 179 height 9
click at [407, 130] on link "View External Url" at bounding box center [431, 125] width 49 height 9
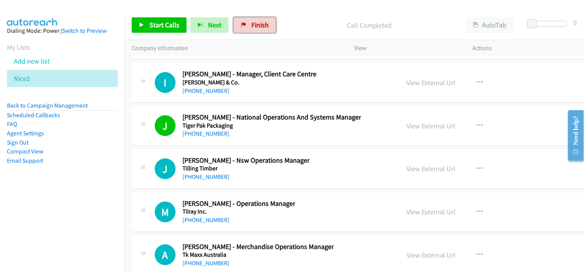
drag, startPoint x: 252, startPoint y: 25, endPoint x: 333, endPoint y: 41, distance: 82.8
click at [252, 25] on span "Finish" at bounding box center [259, 24] width 17 height 9
